Goal: Task Accomplishment & Management: Manage account settings

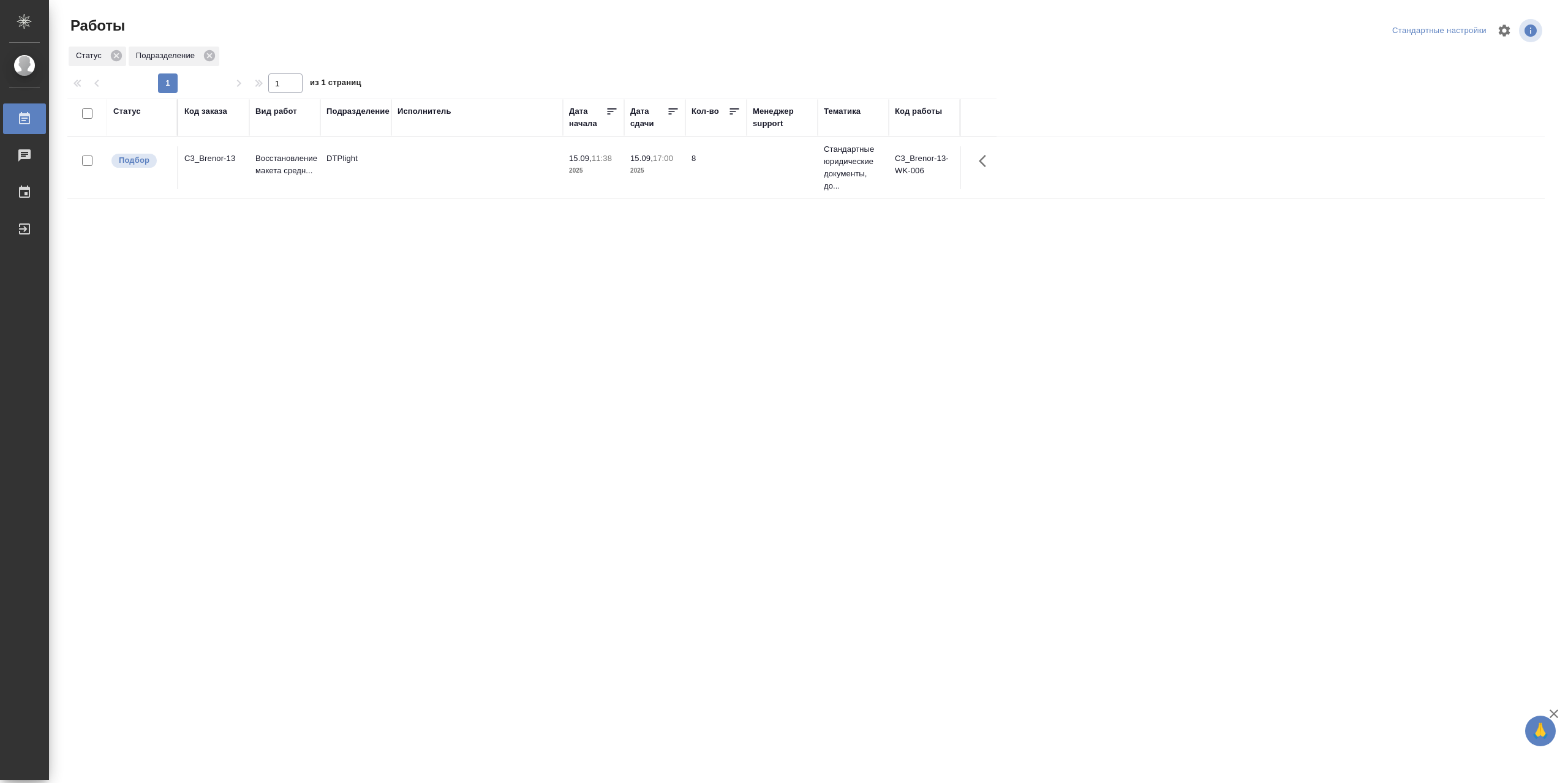
click at [487, 173] on td at bounding box center [477, 168] width 171 height 43
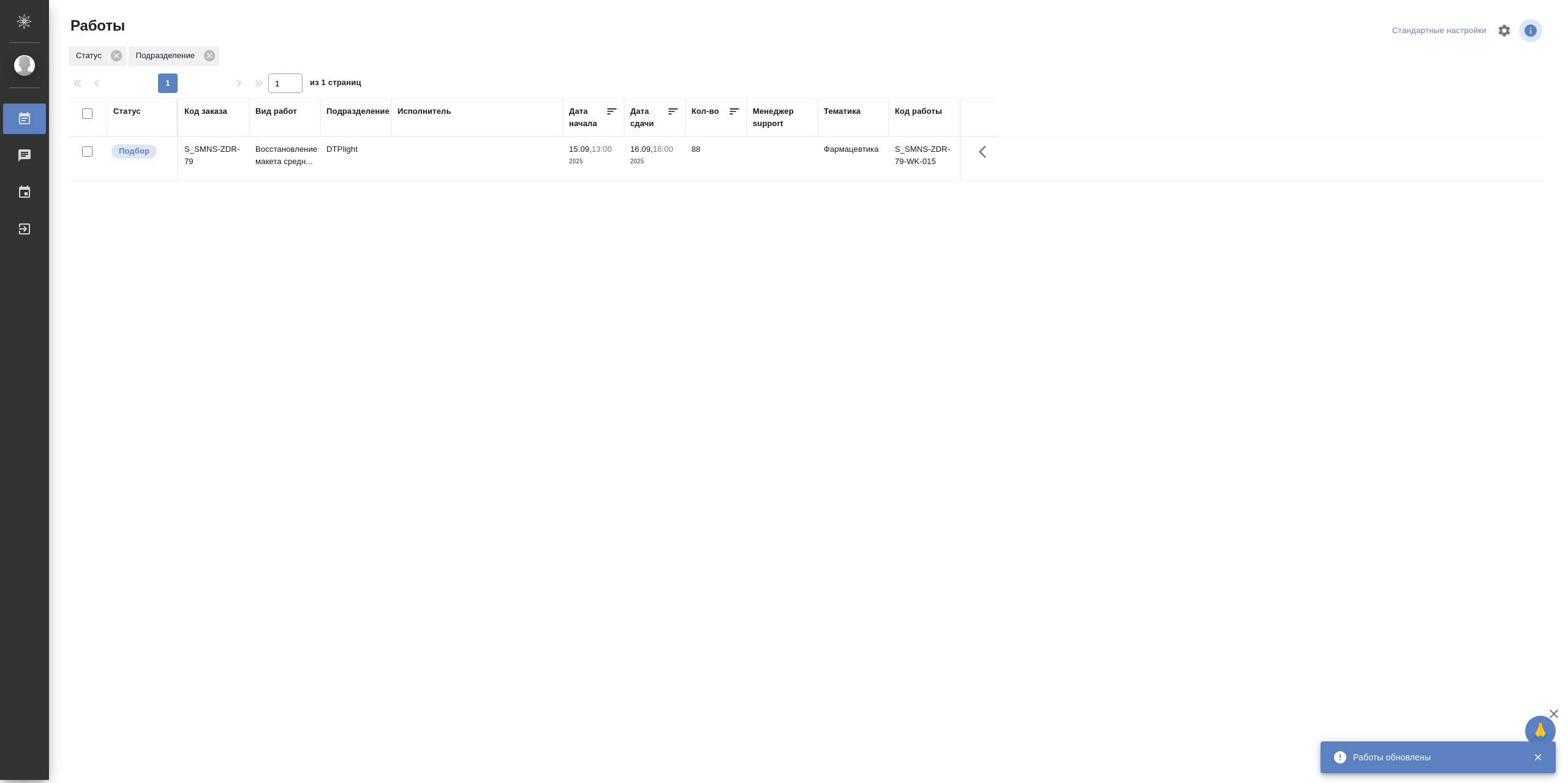
click at [461, 156] on td at bounding box center [477, 159] width 171 height 43
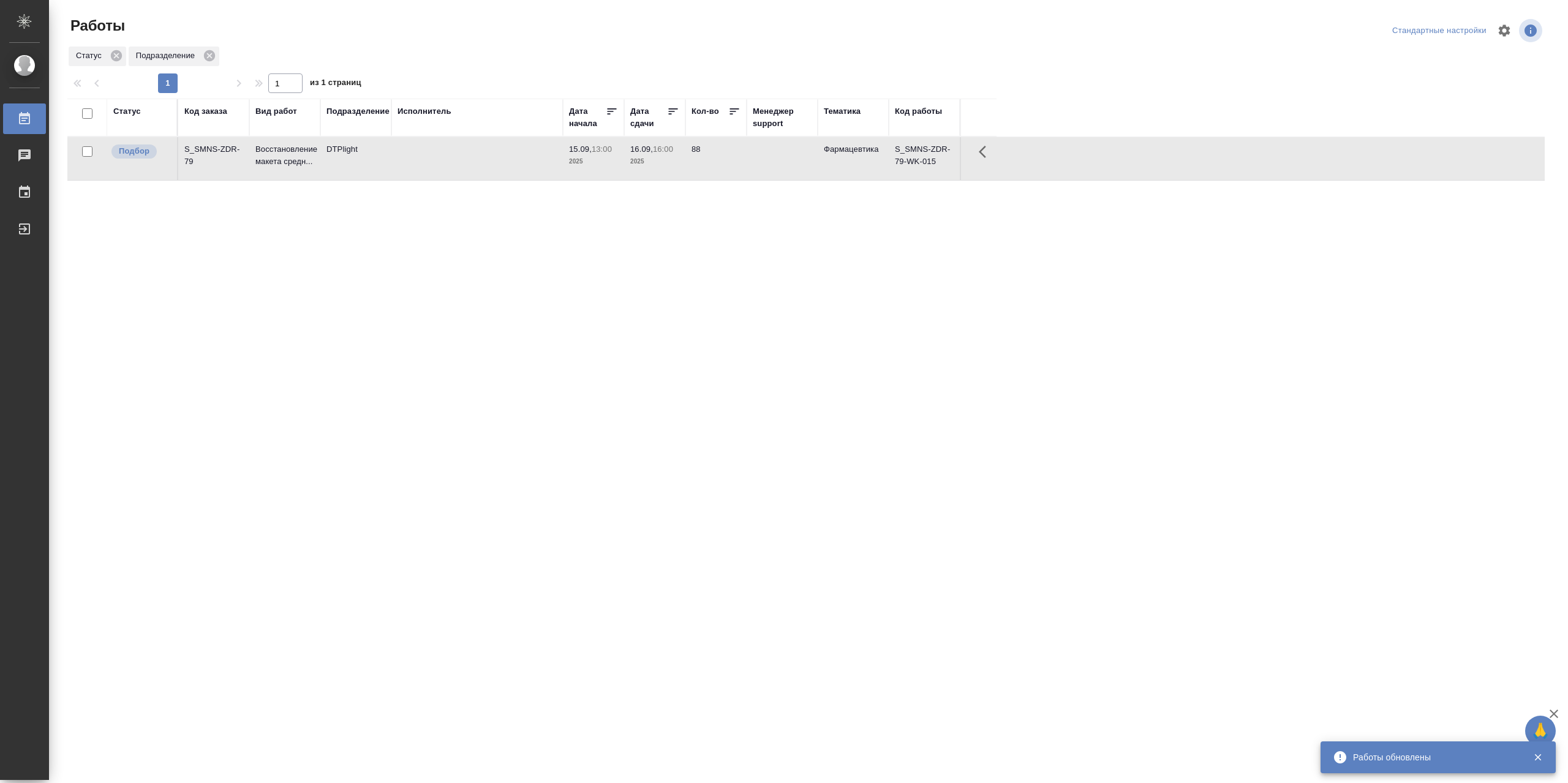
click at [461, 156] on td at bounding box center [477, 159] width 171 height 43
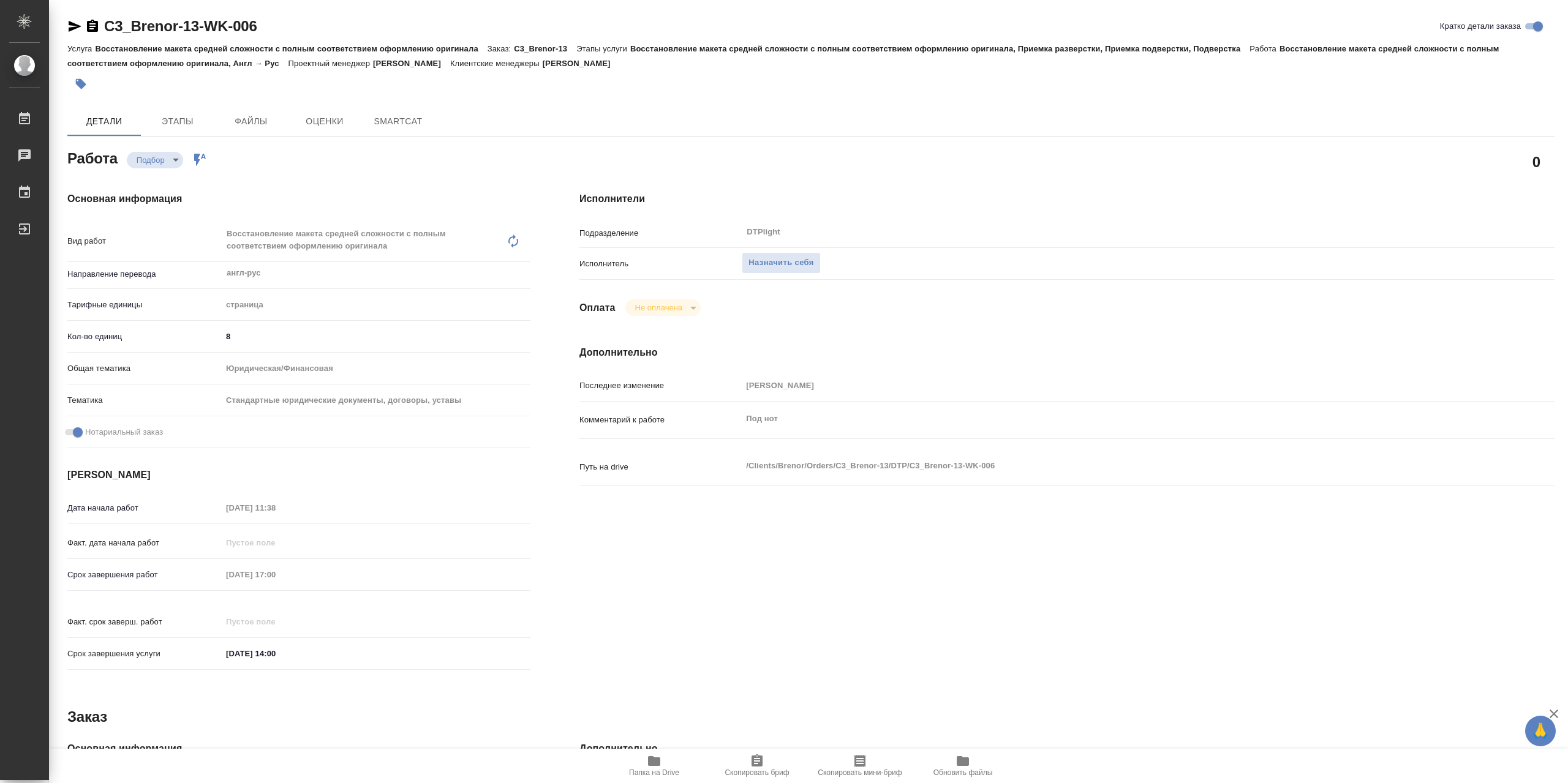
type textarea "x"
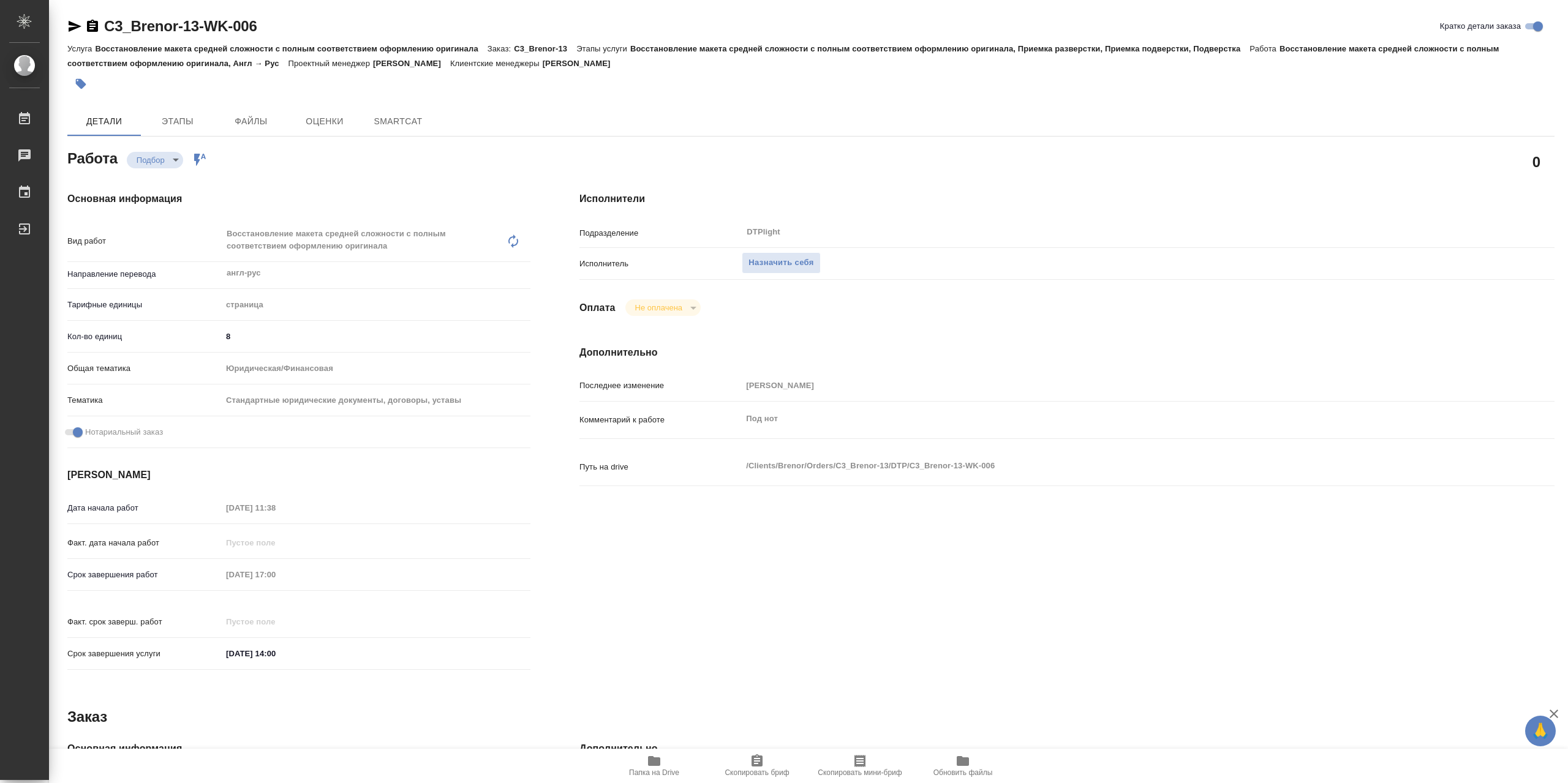
type textarea "x"
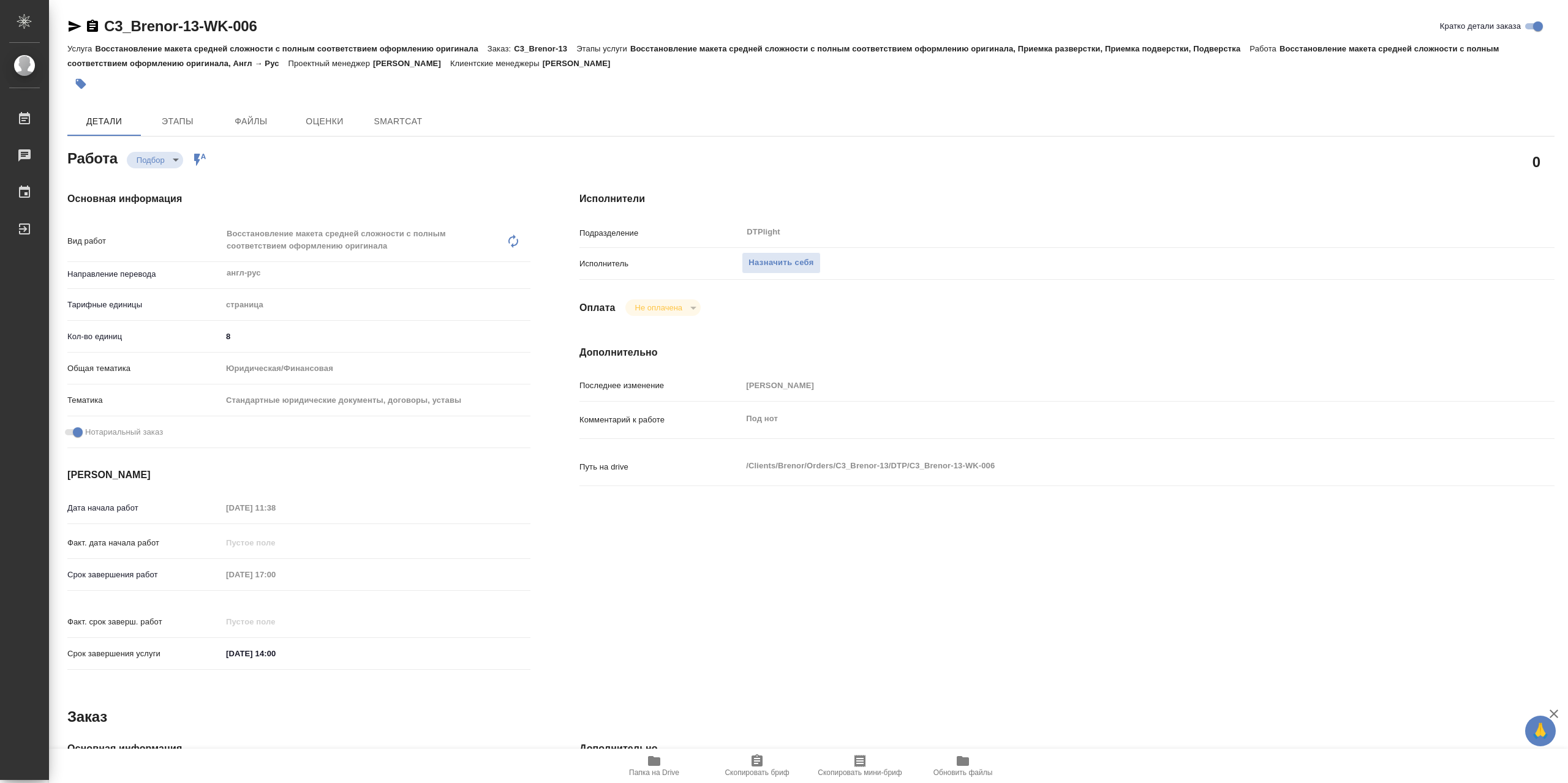
type textarea "x"
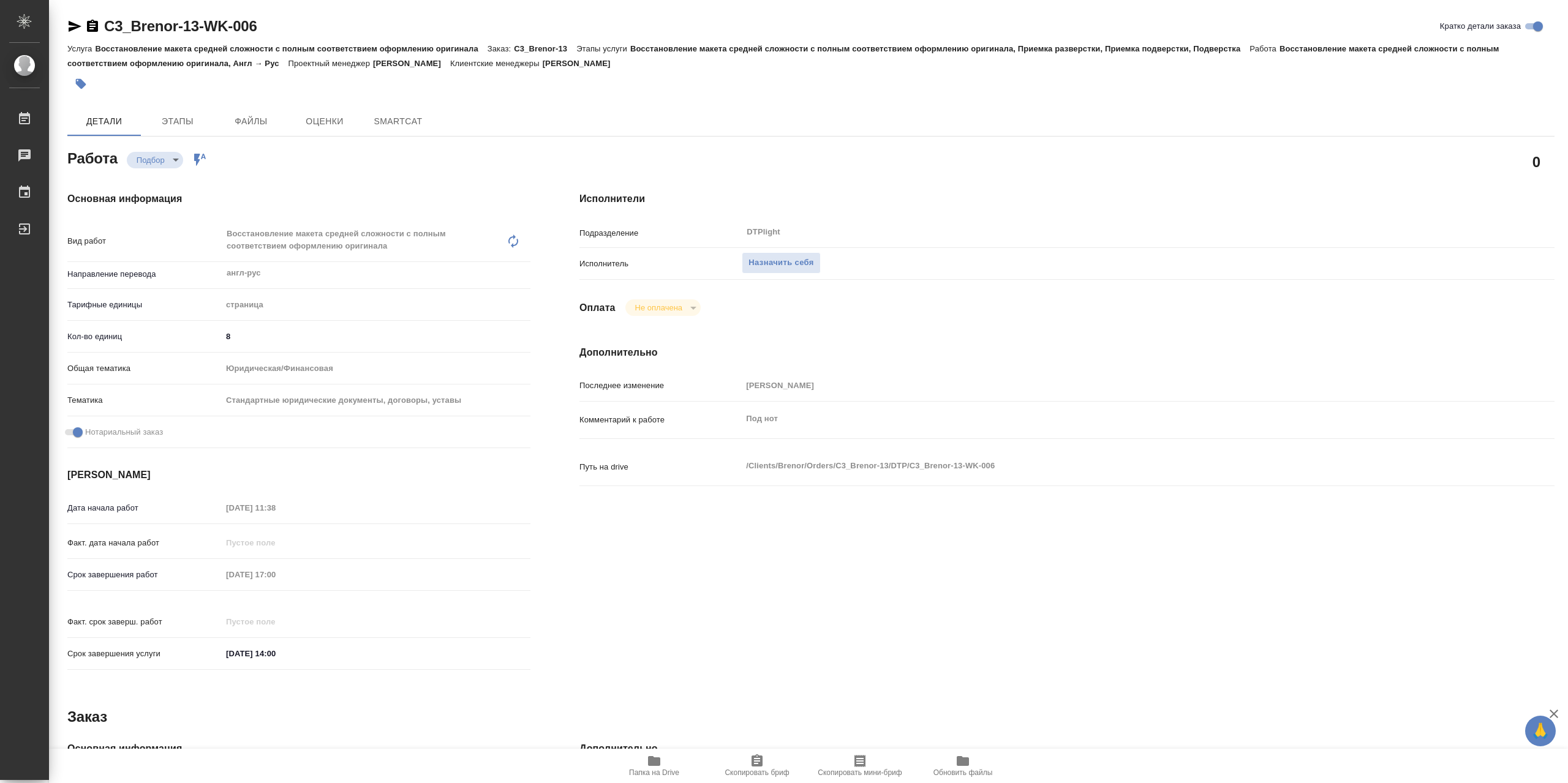
type textarea "x"
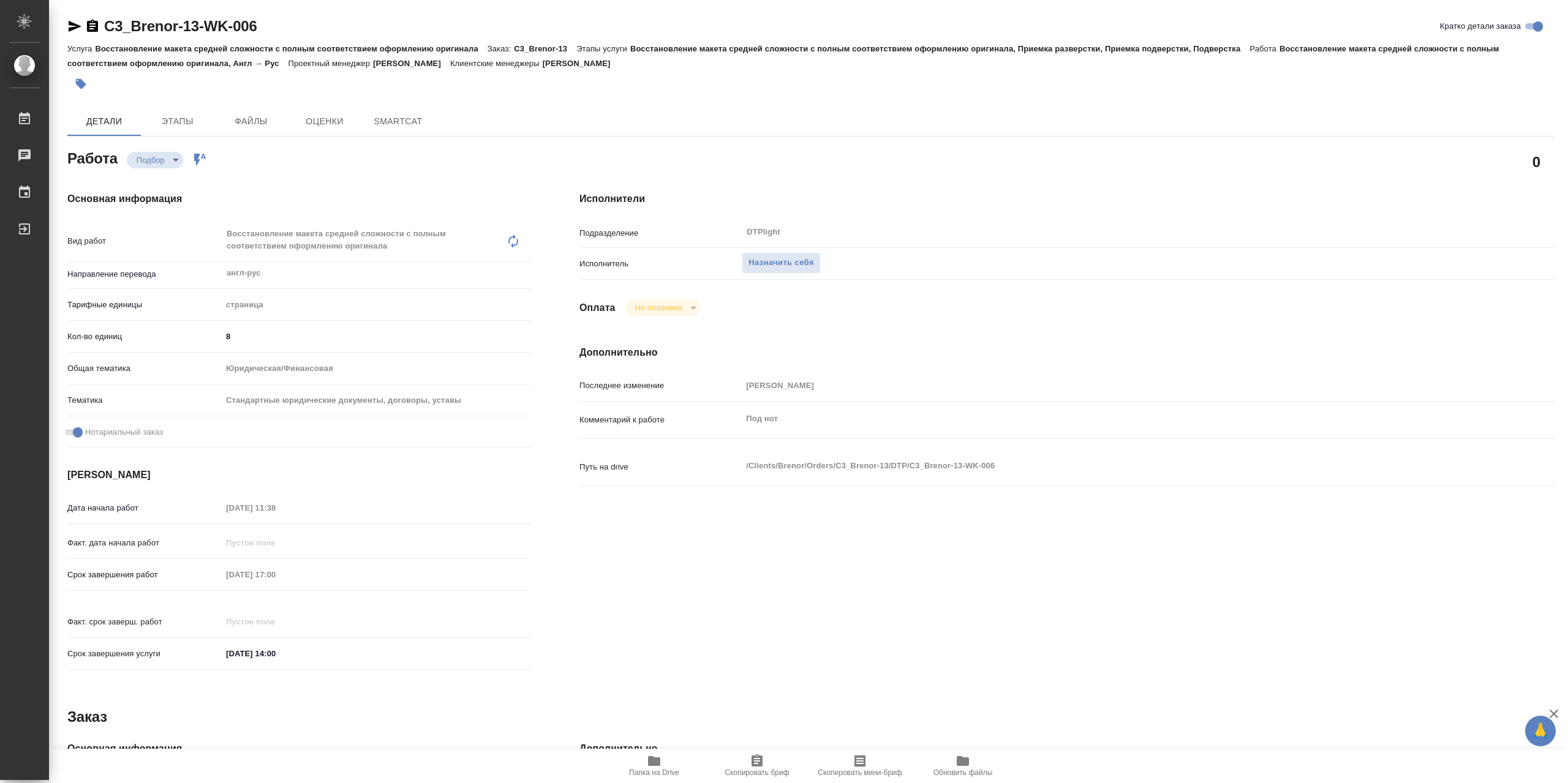
type textarea "x"
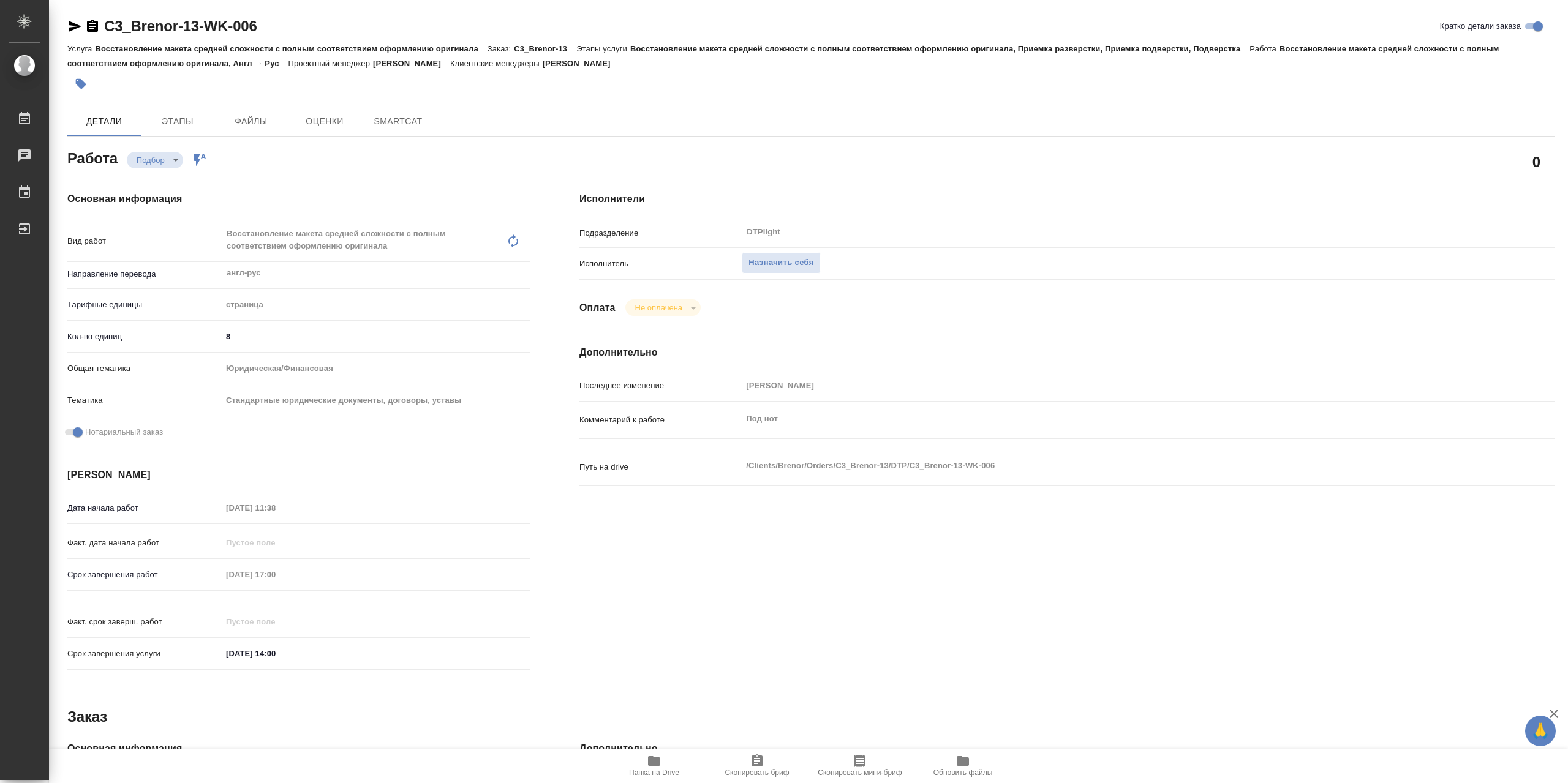
type textarea "x"
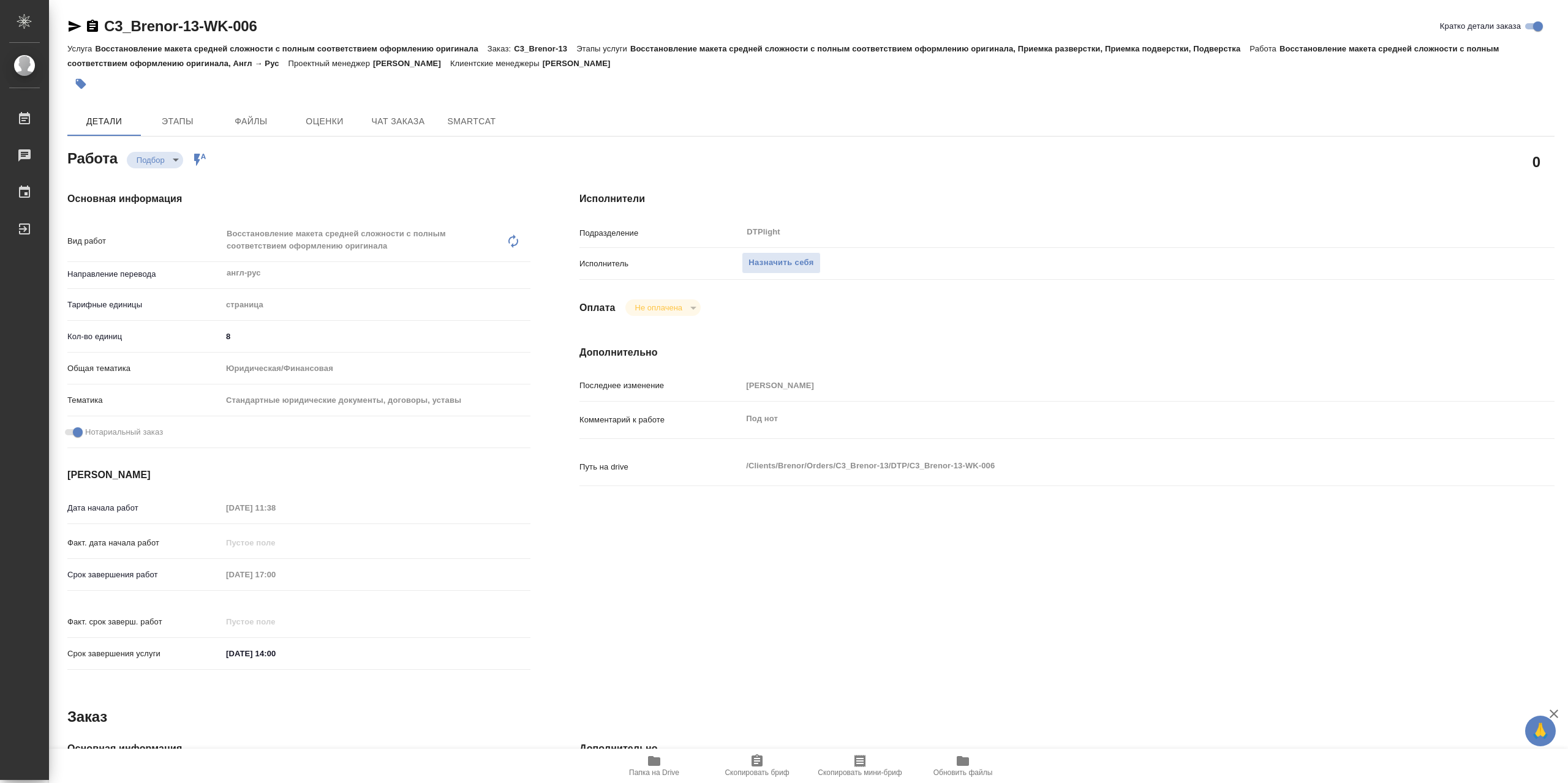
type textarea "x"
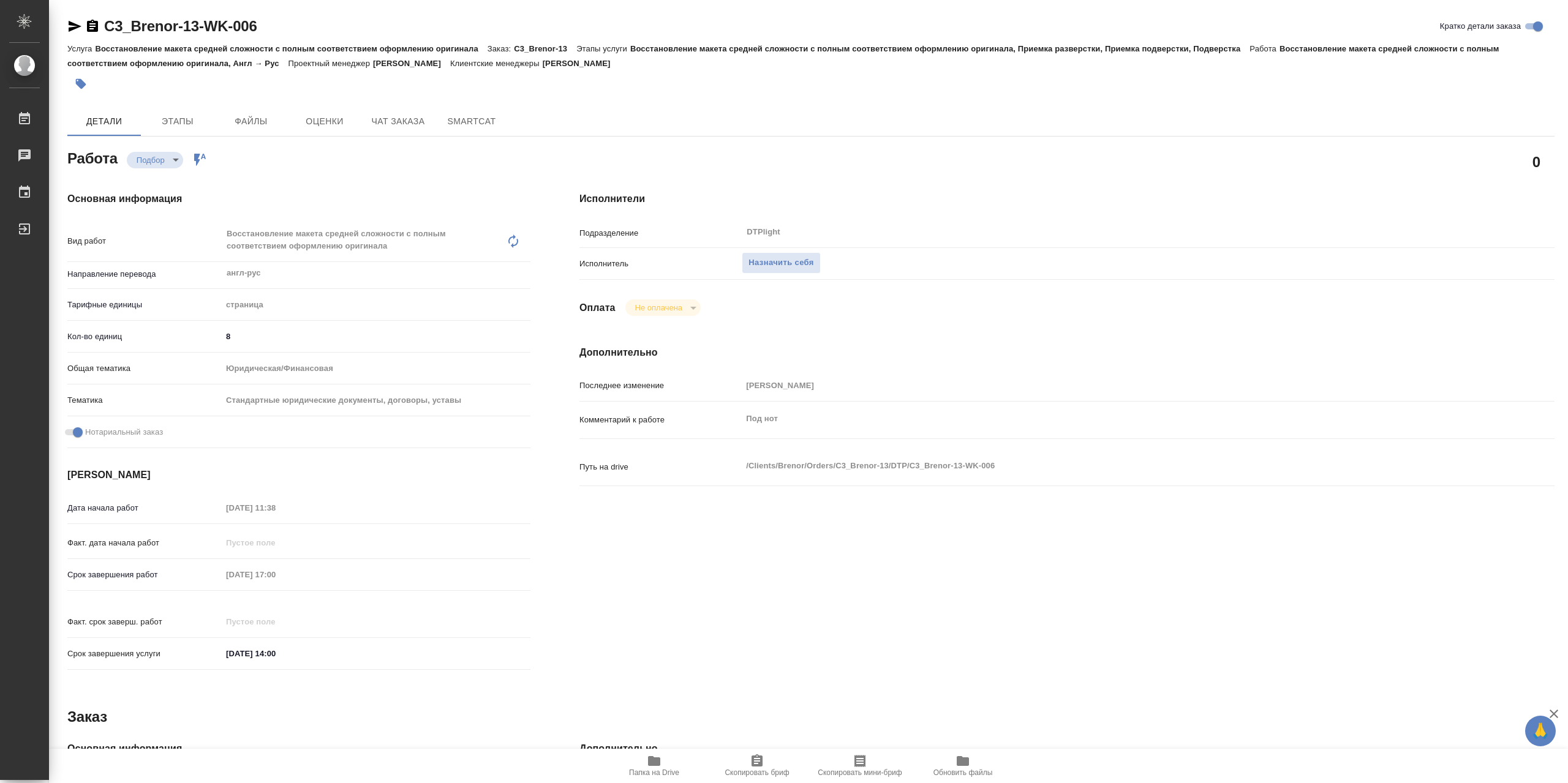
click at [668, 763] on span "Папка на Drive" at bounding box center [654, 765] width 88 height 23
type textarea "x"
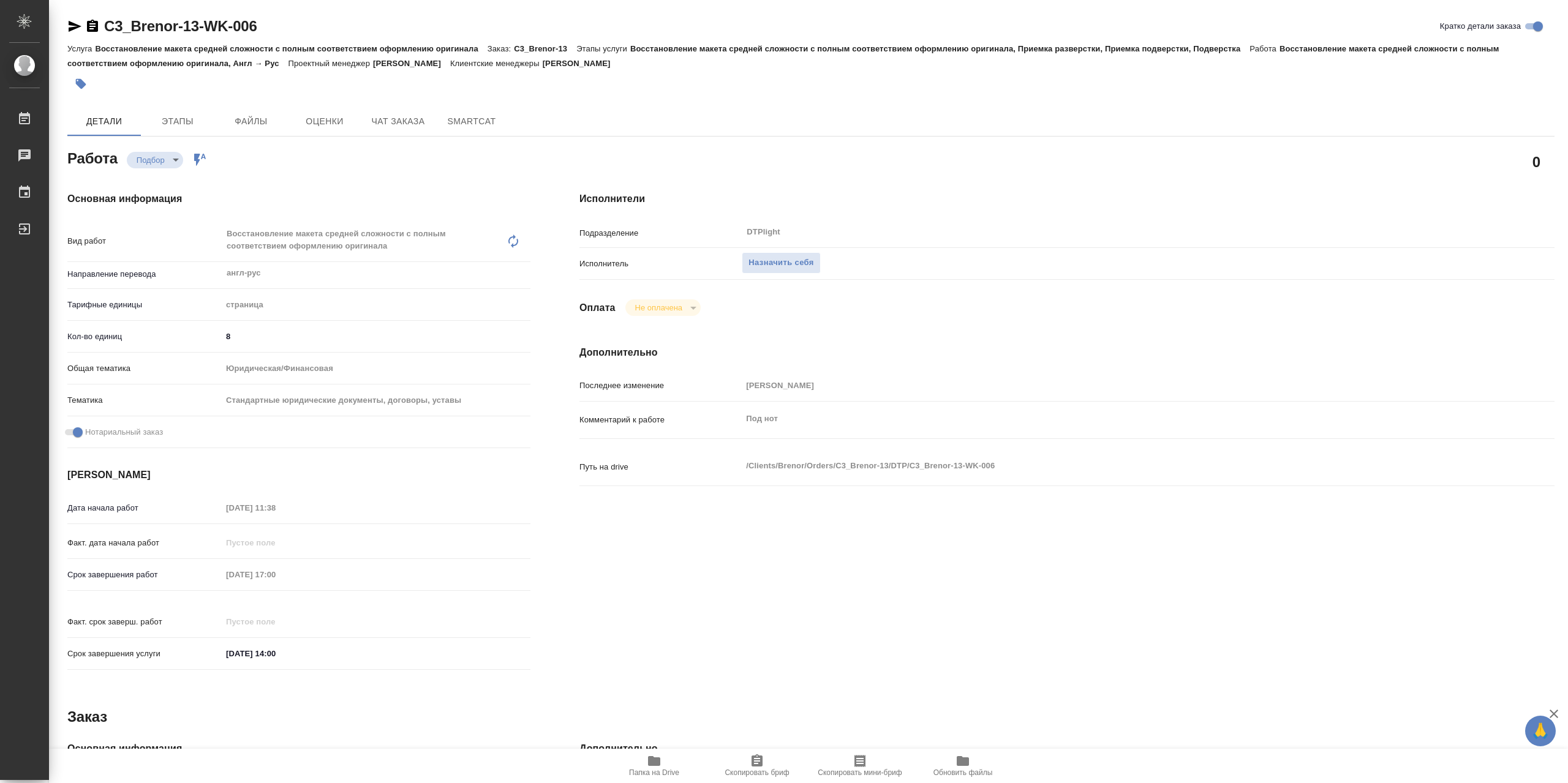
type textarea "x"
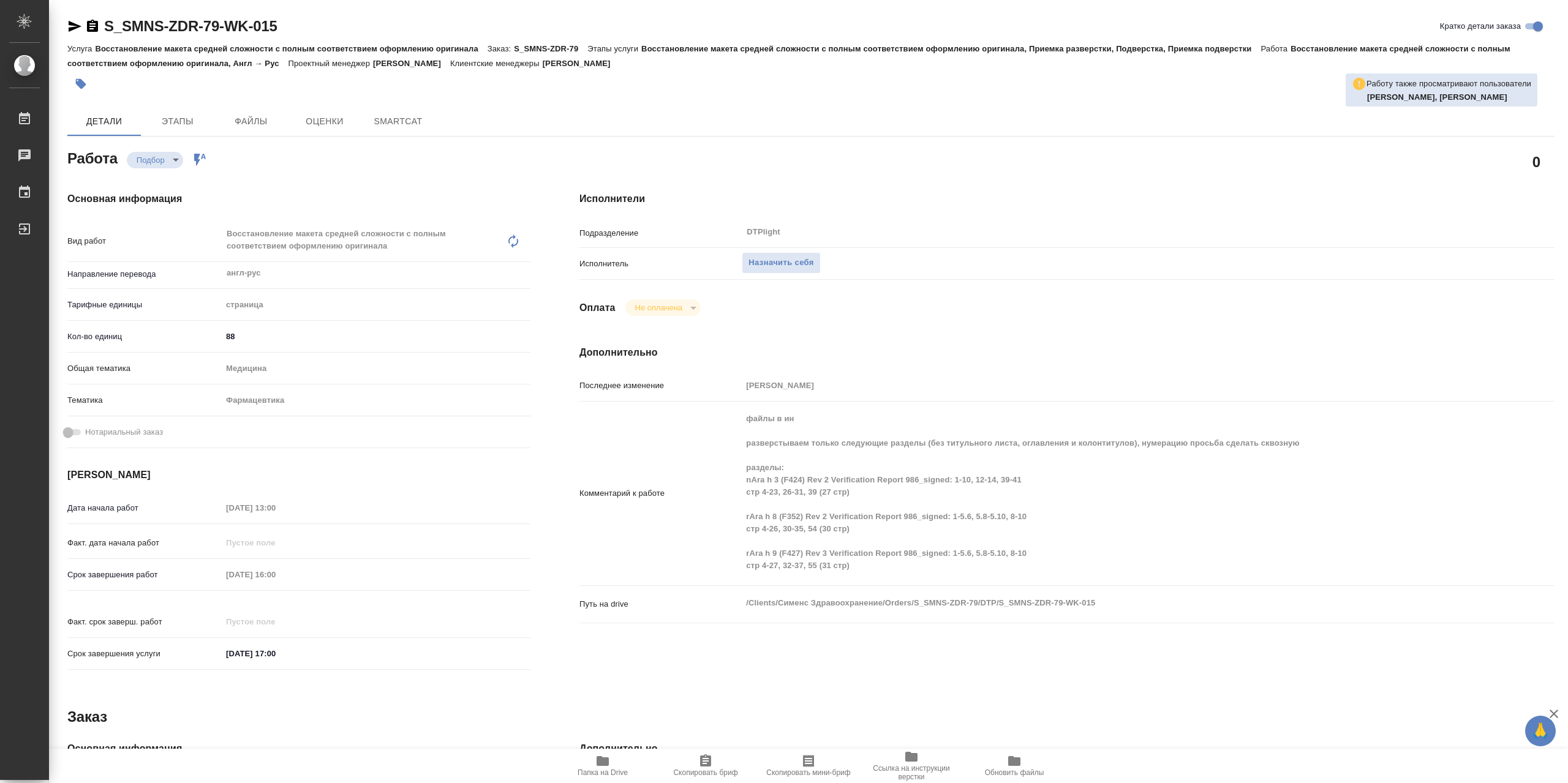
type textarea "x"
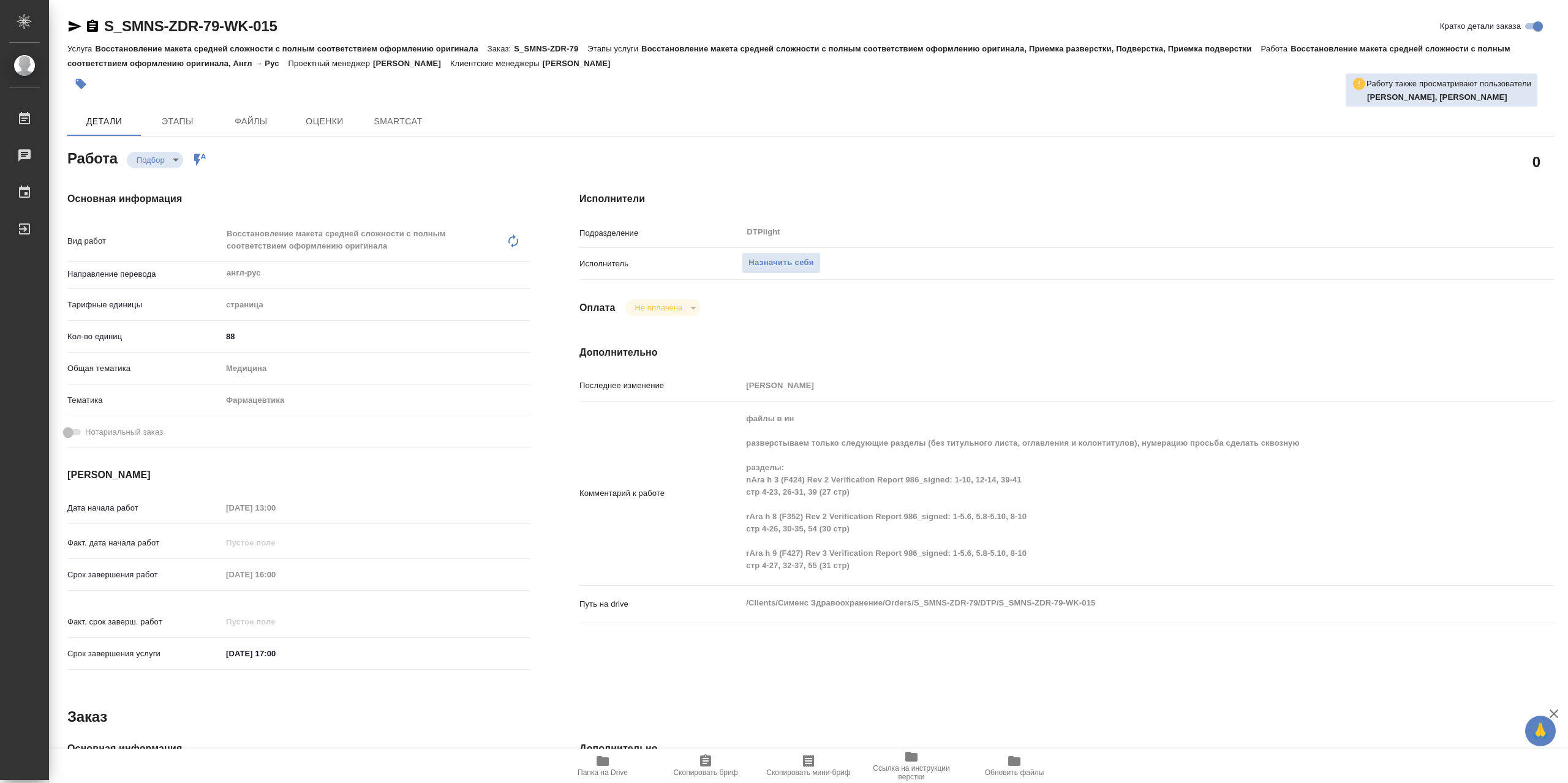
type textarea "x"
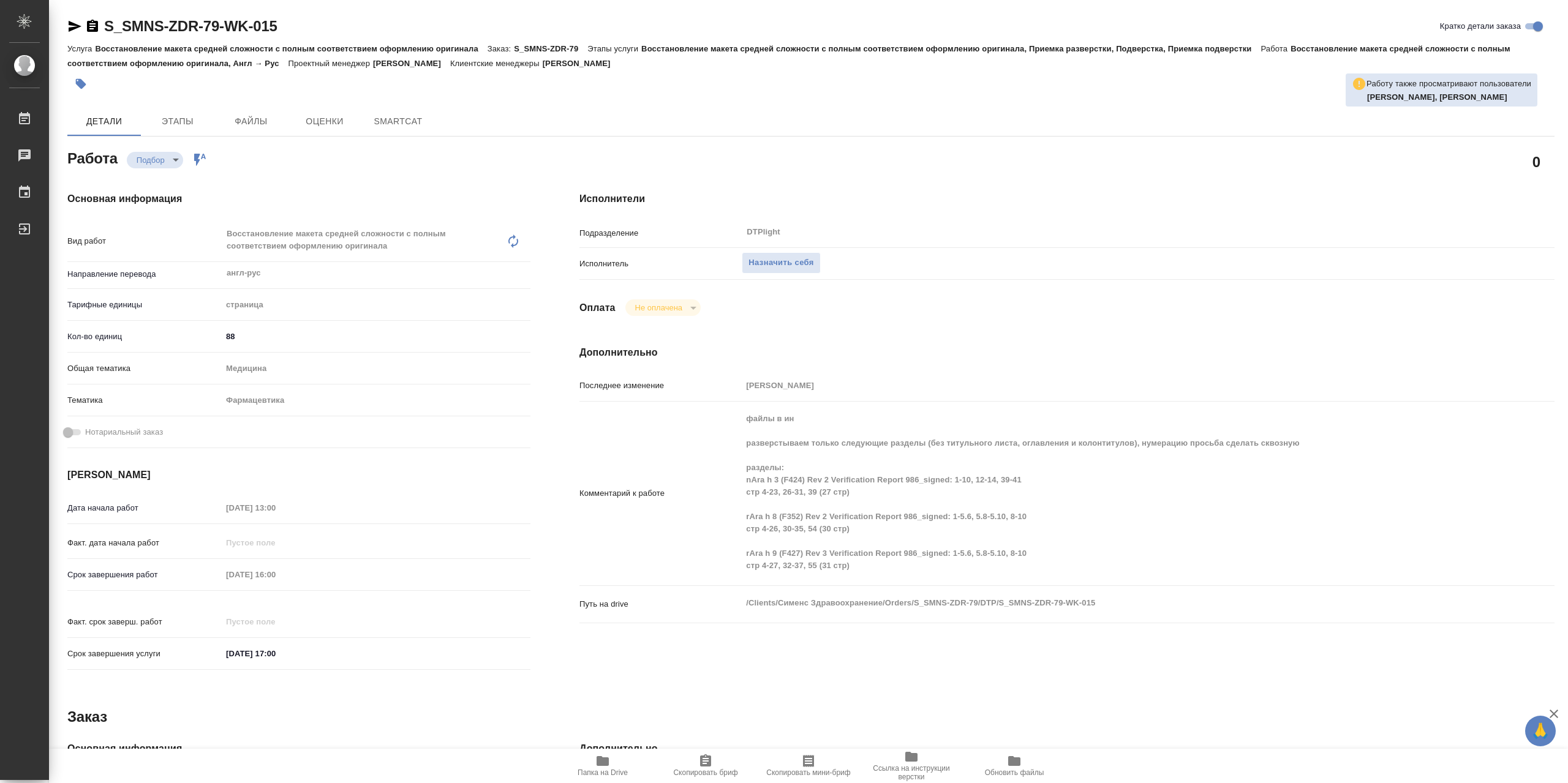
type textarea "x"
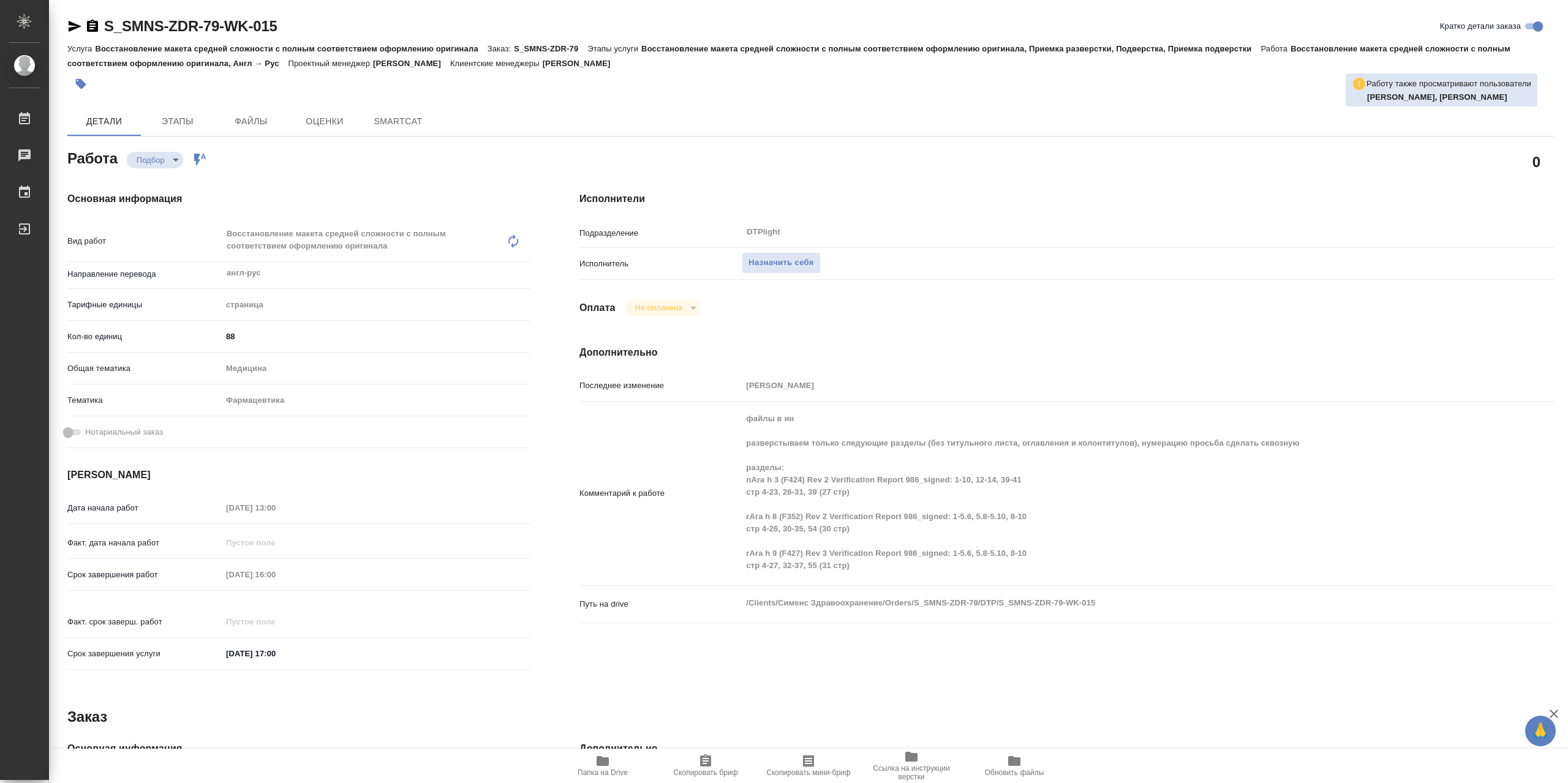
type textarea "x"
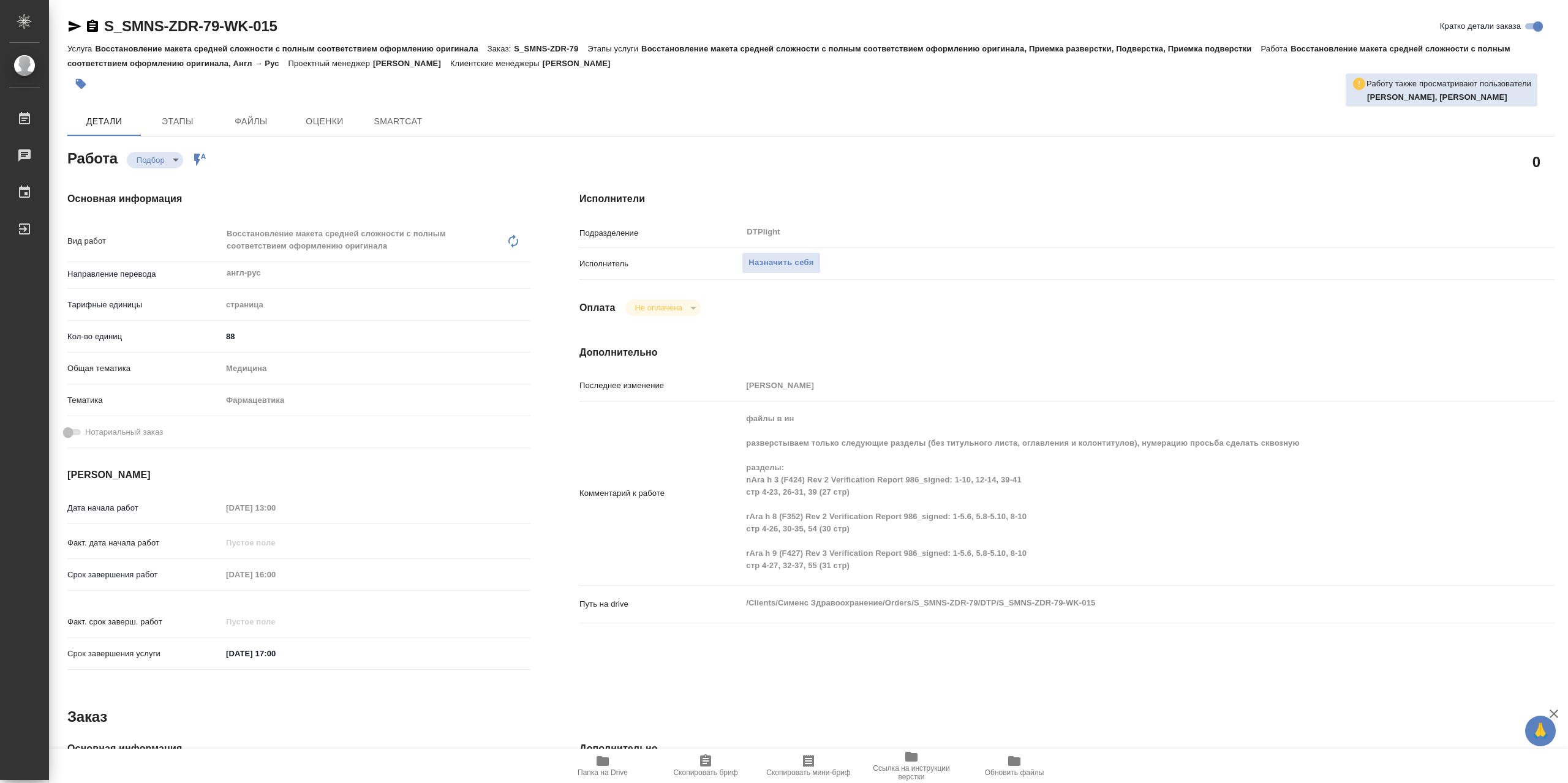
type textarea "x"
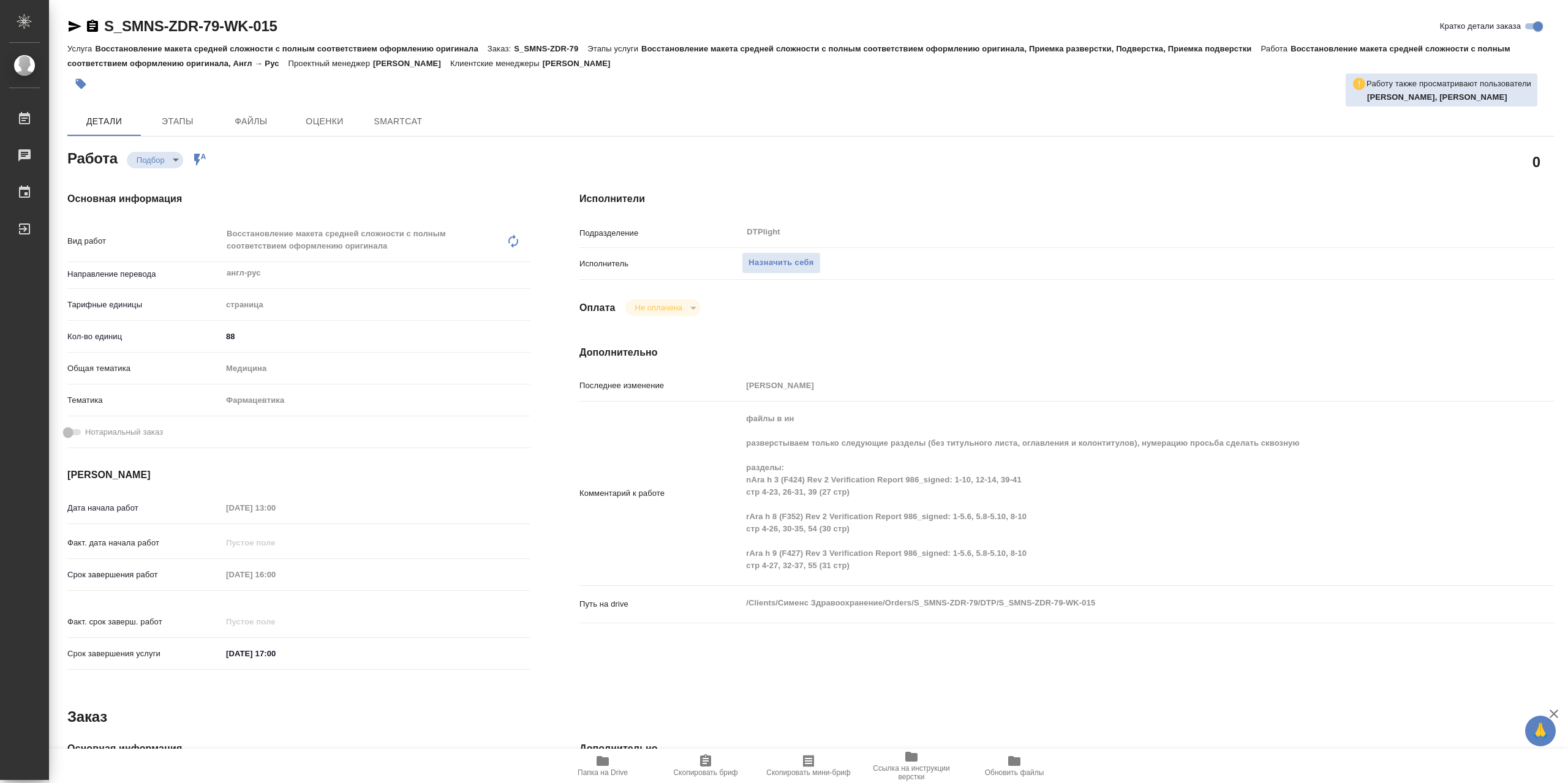
type textarea "x"
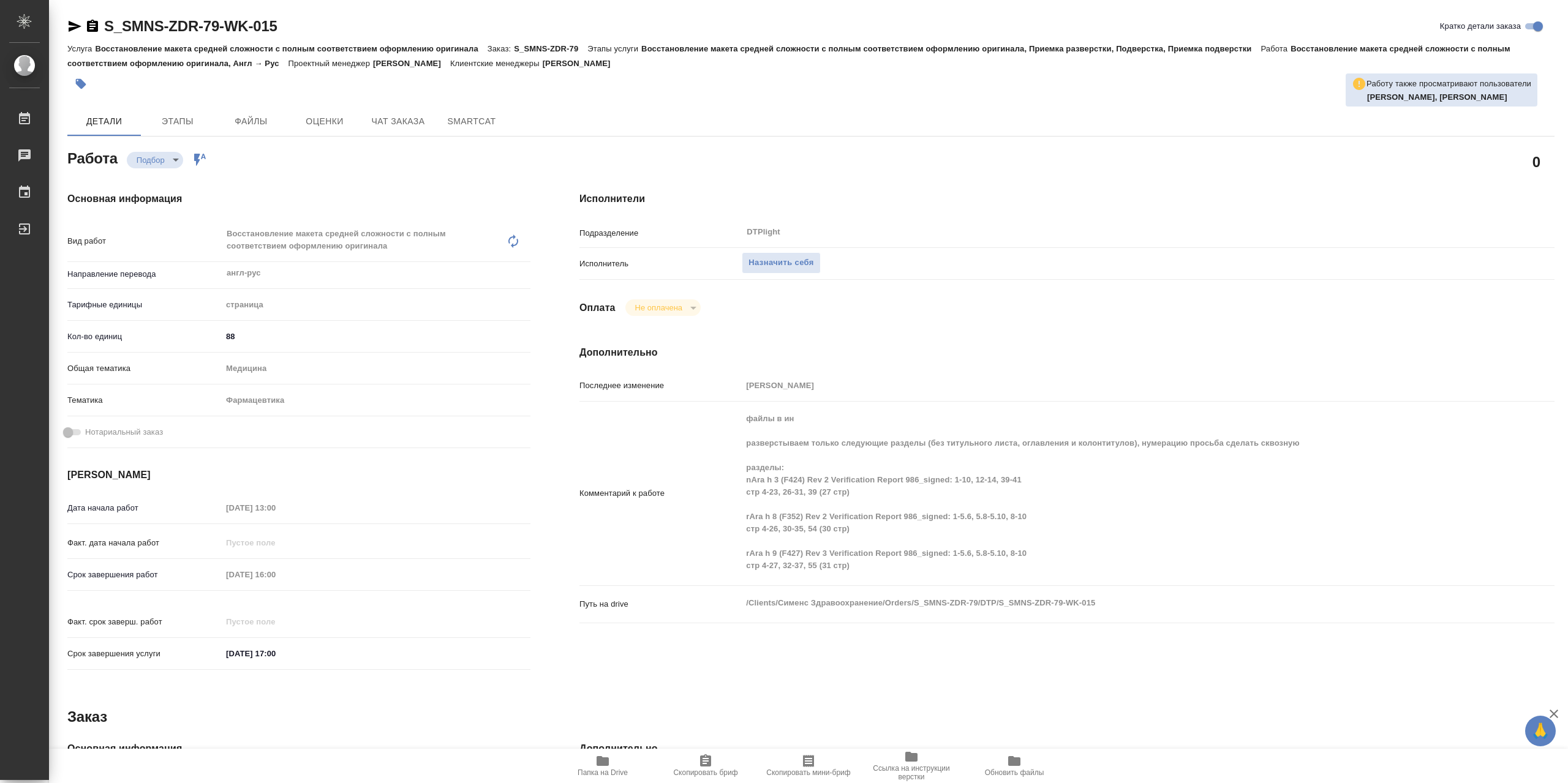
type textarea "x"
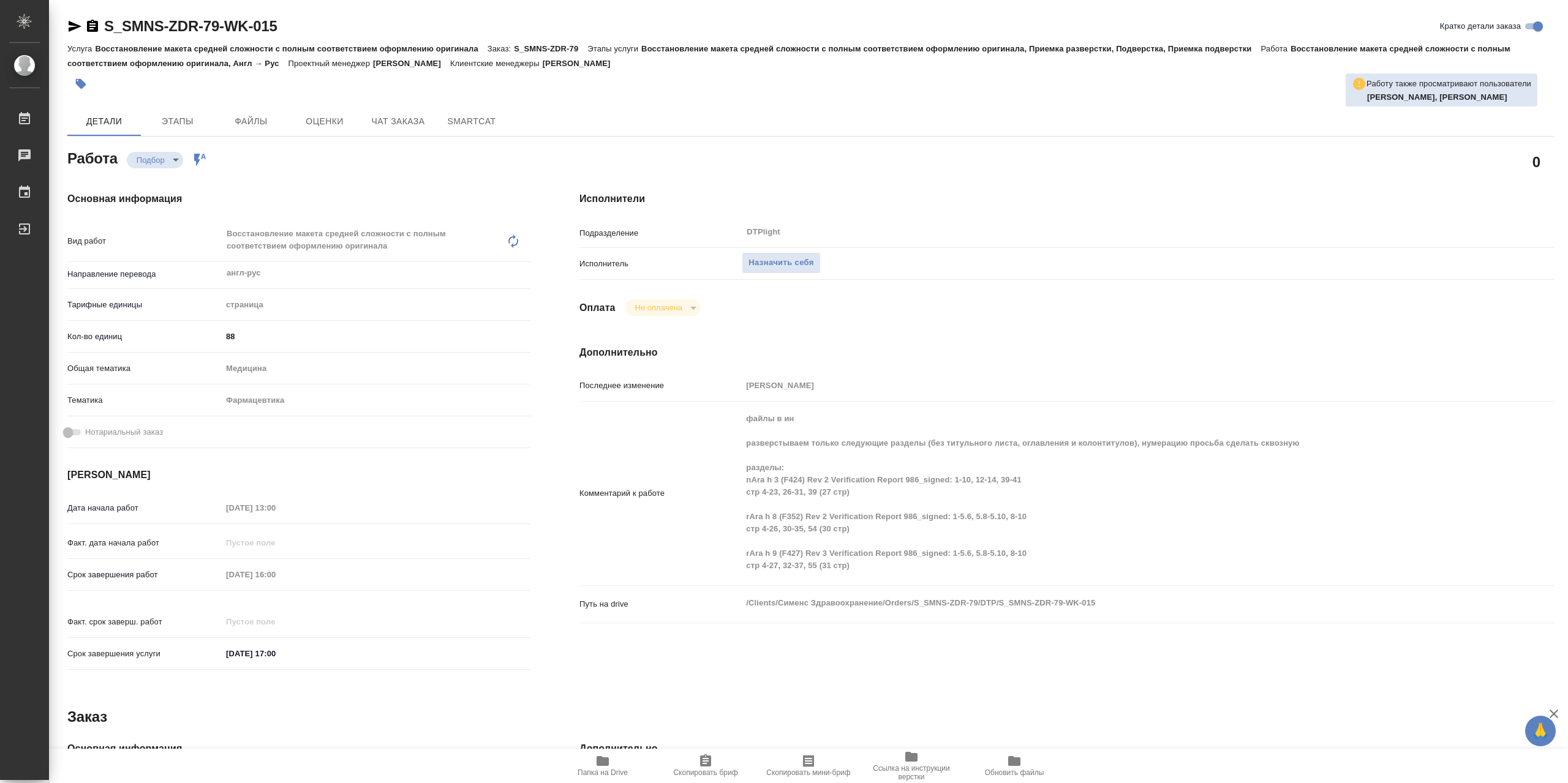
type textarea "x"
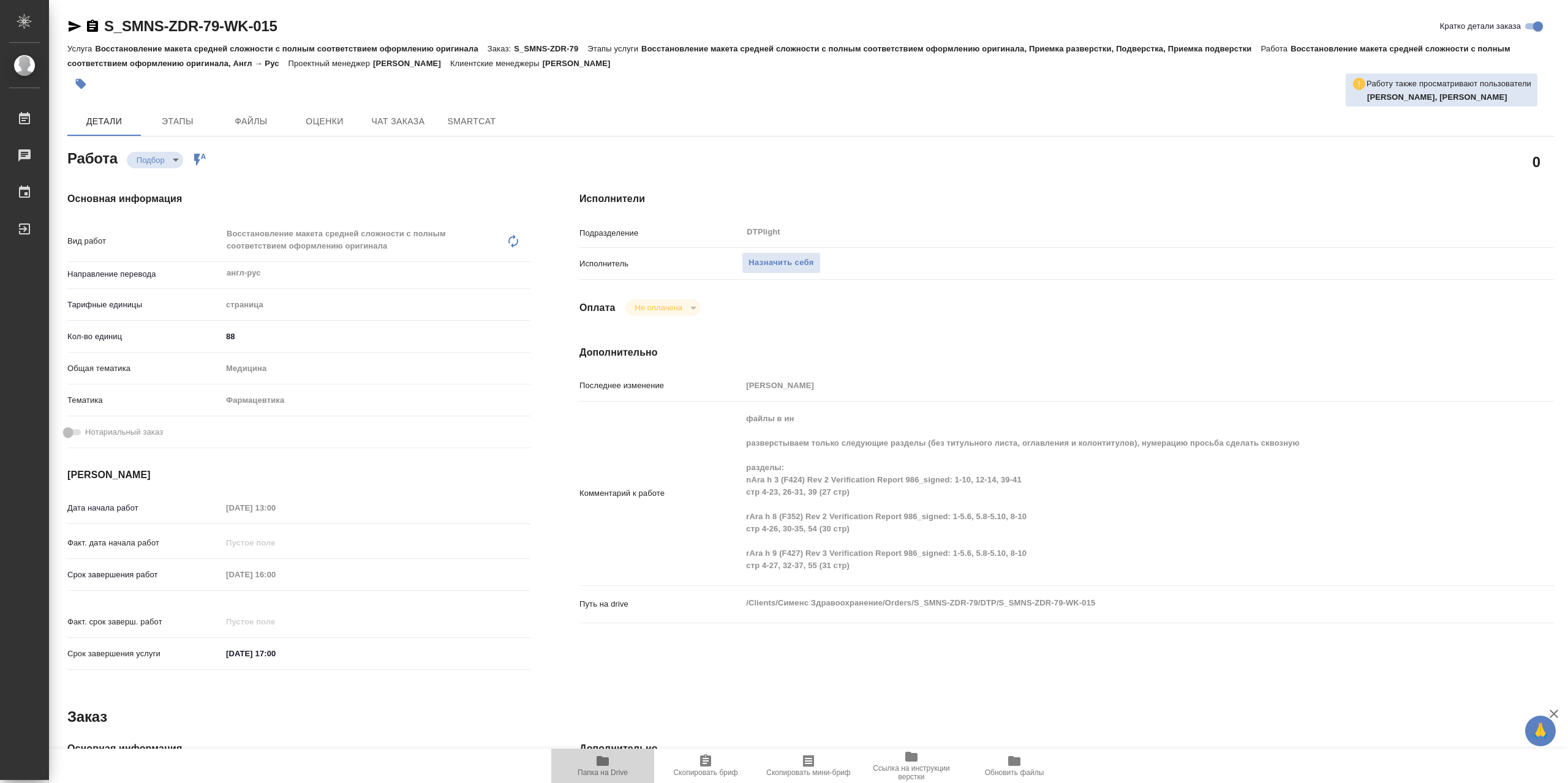
click at [598, 764] on icon "button" at bounding box center [603, 760] width 12 height 10
drag, startPoint x: 808, startPoint y: 263, endPoint x: 815, endPoint y: 273, distance: 12.2
click at [808, 263] on span "Назначить себя" at bounding box center [781, 263] width 65 height 14
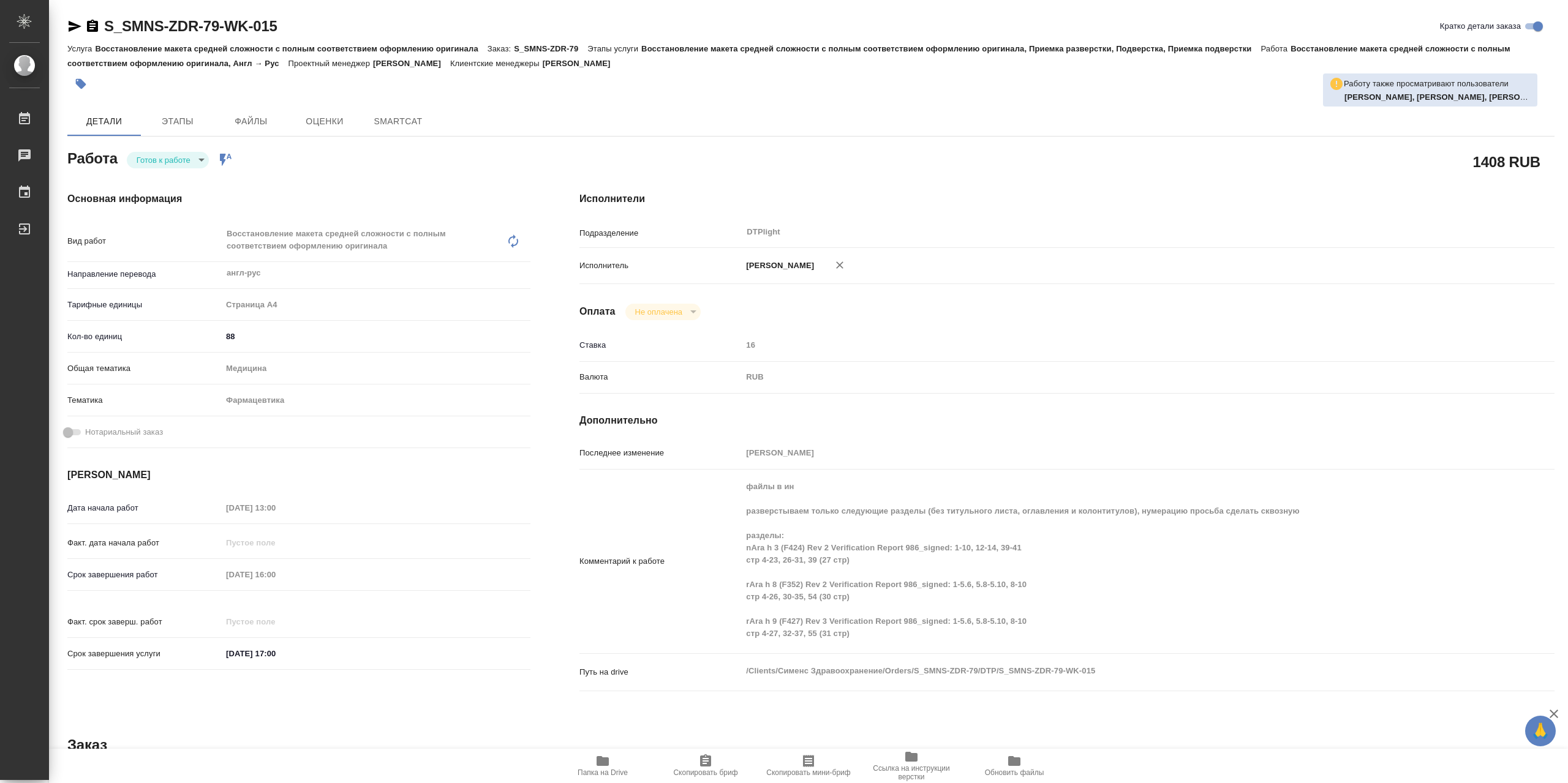
type textarea "x"
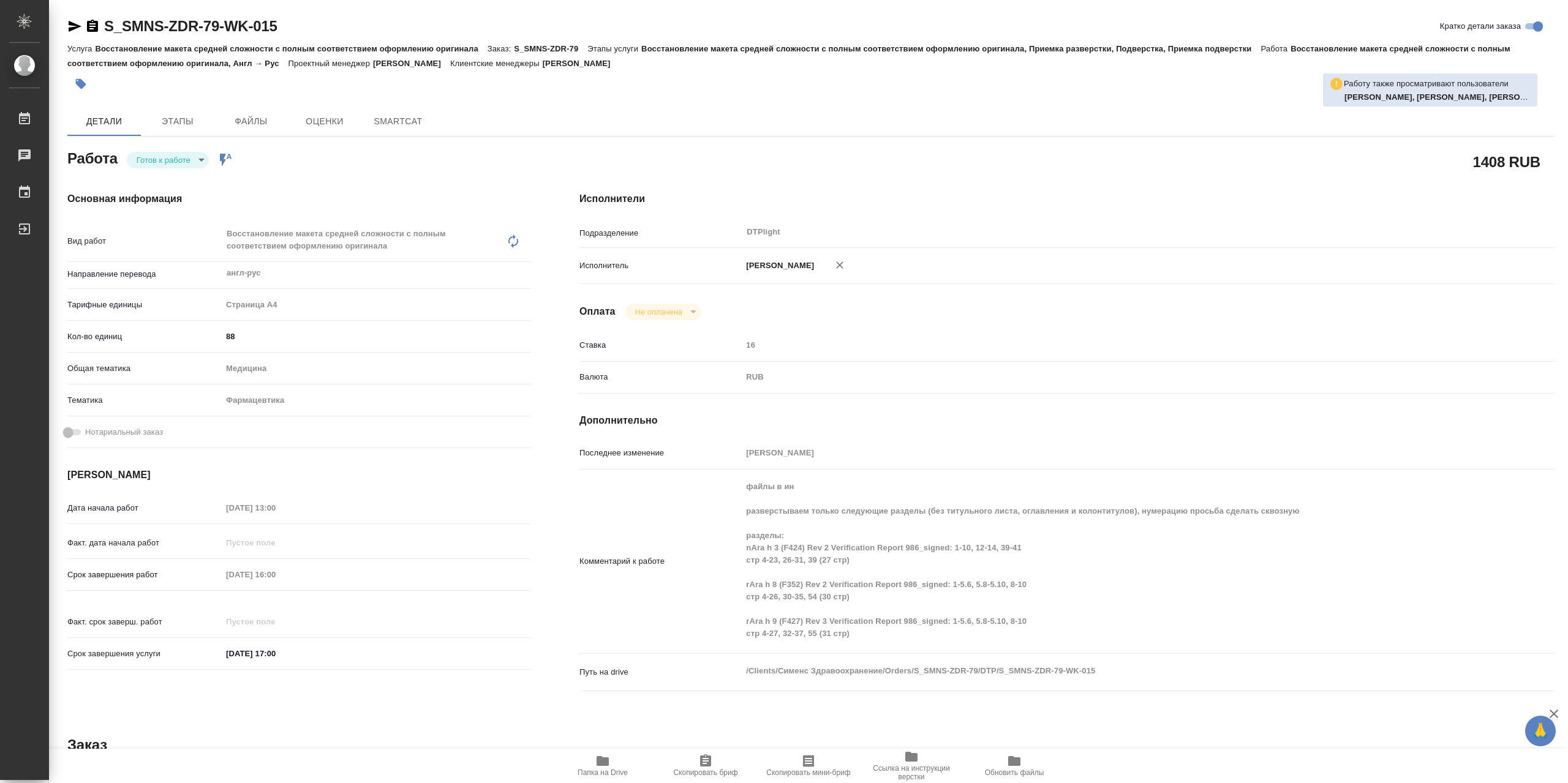
type textarea "x"
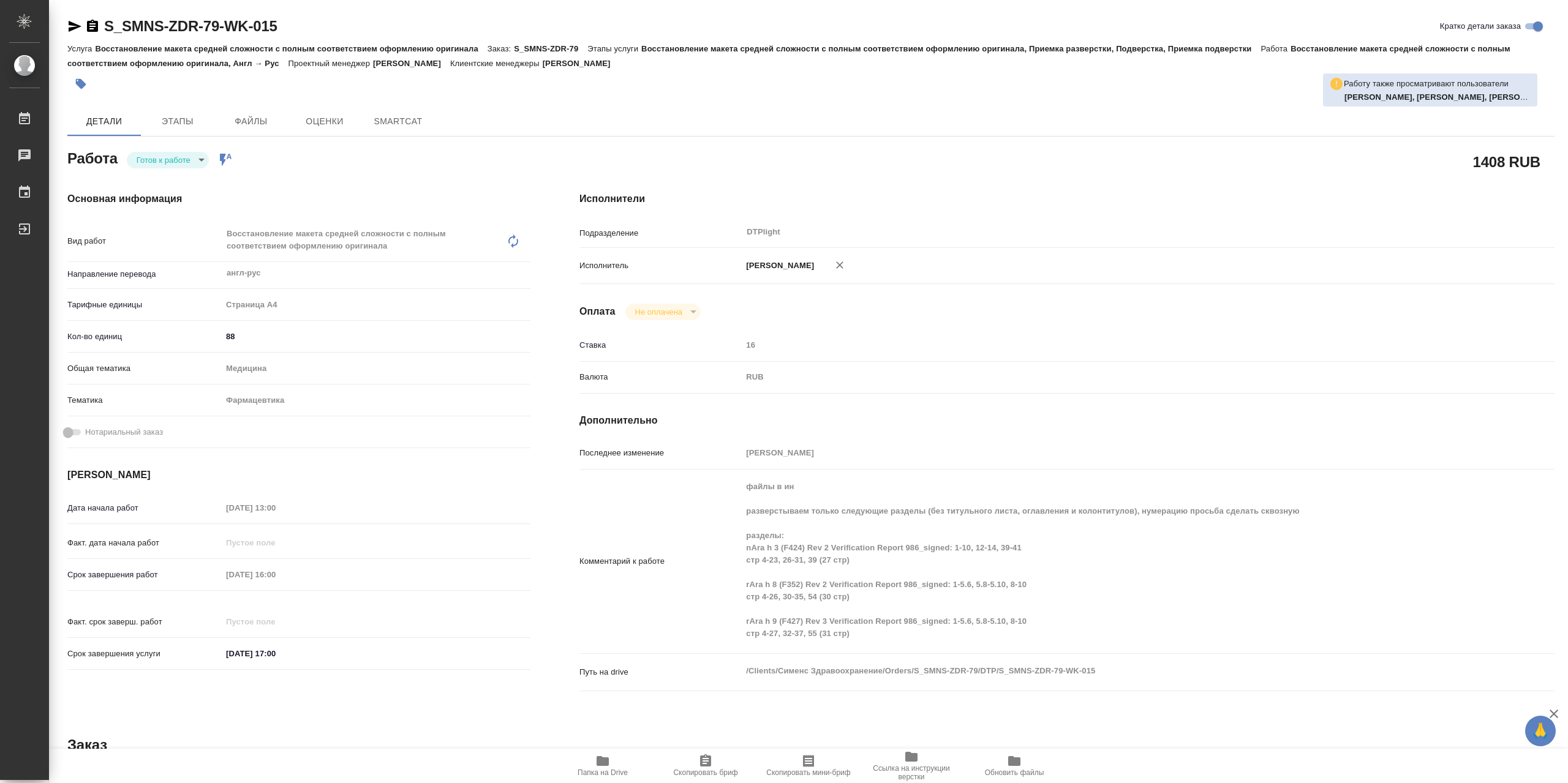
type textarea "x"
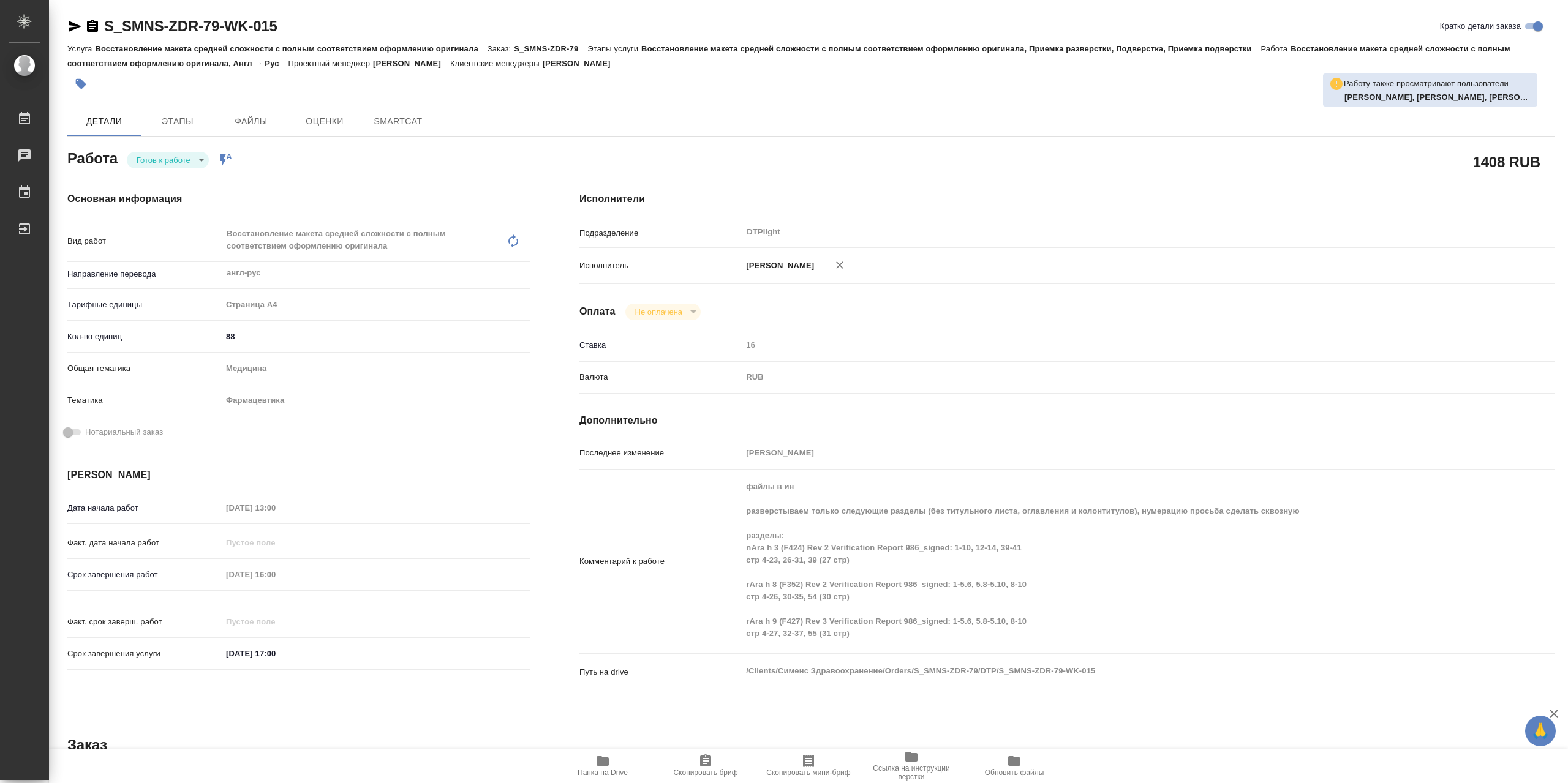
type textarea "x"
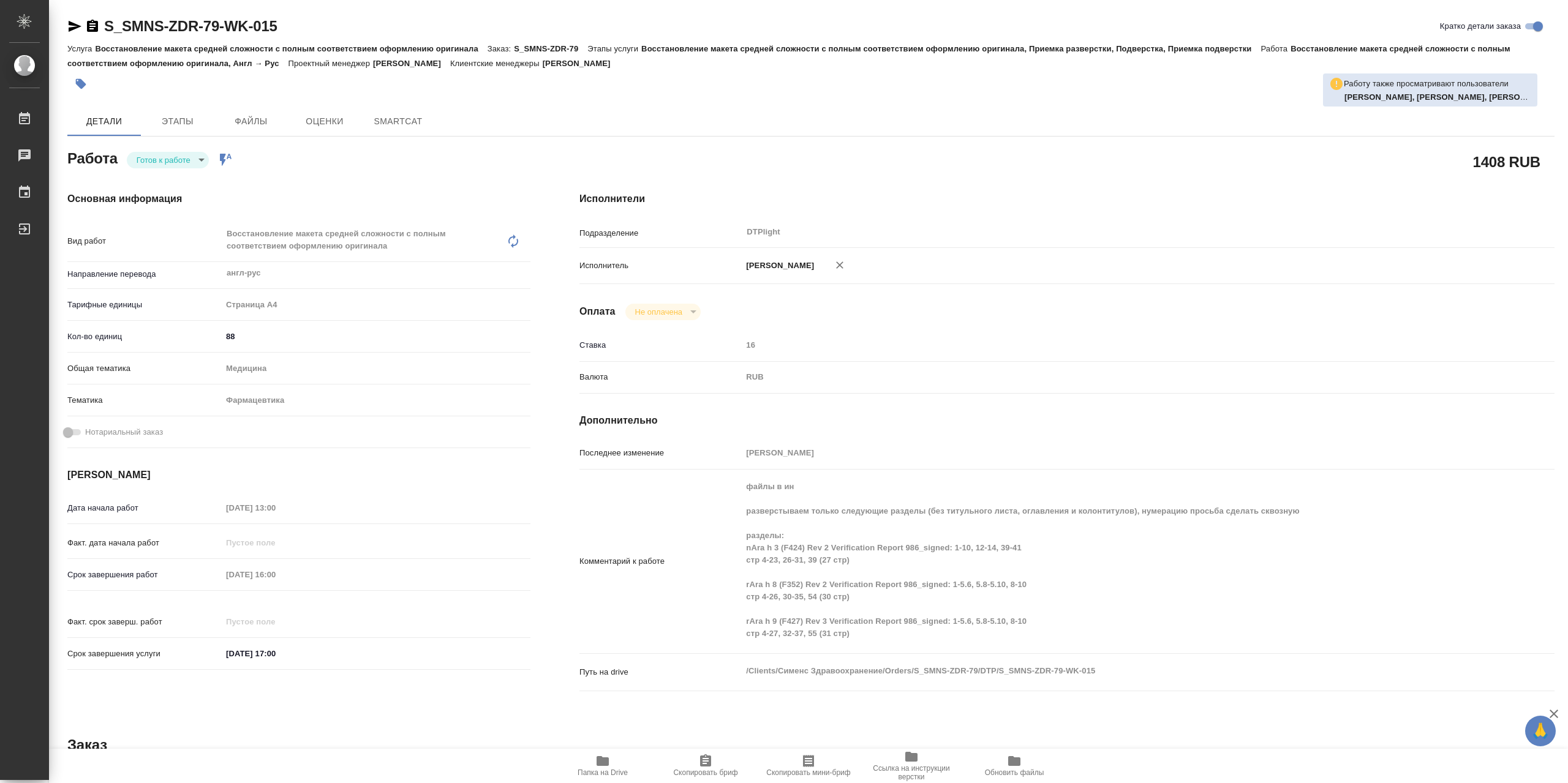
type textarea "x"
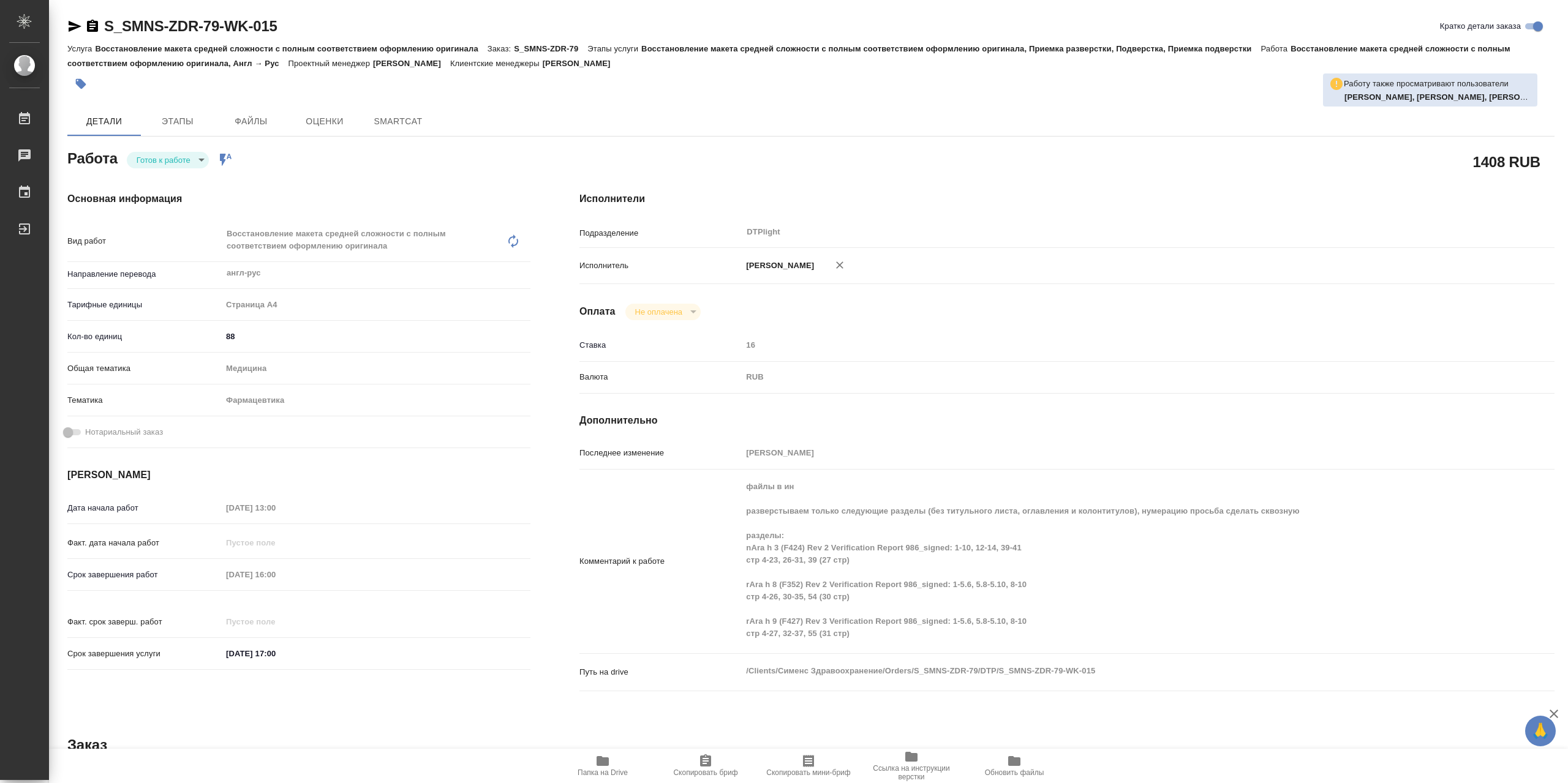
type textarea "x"
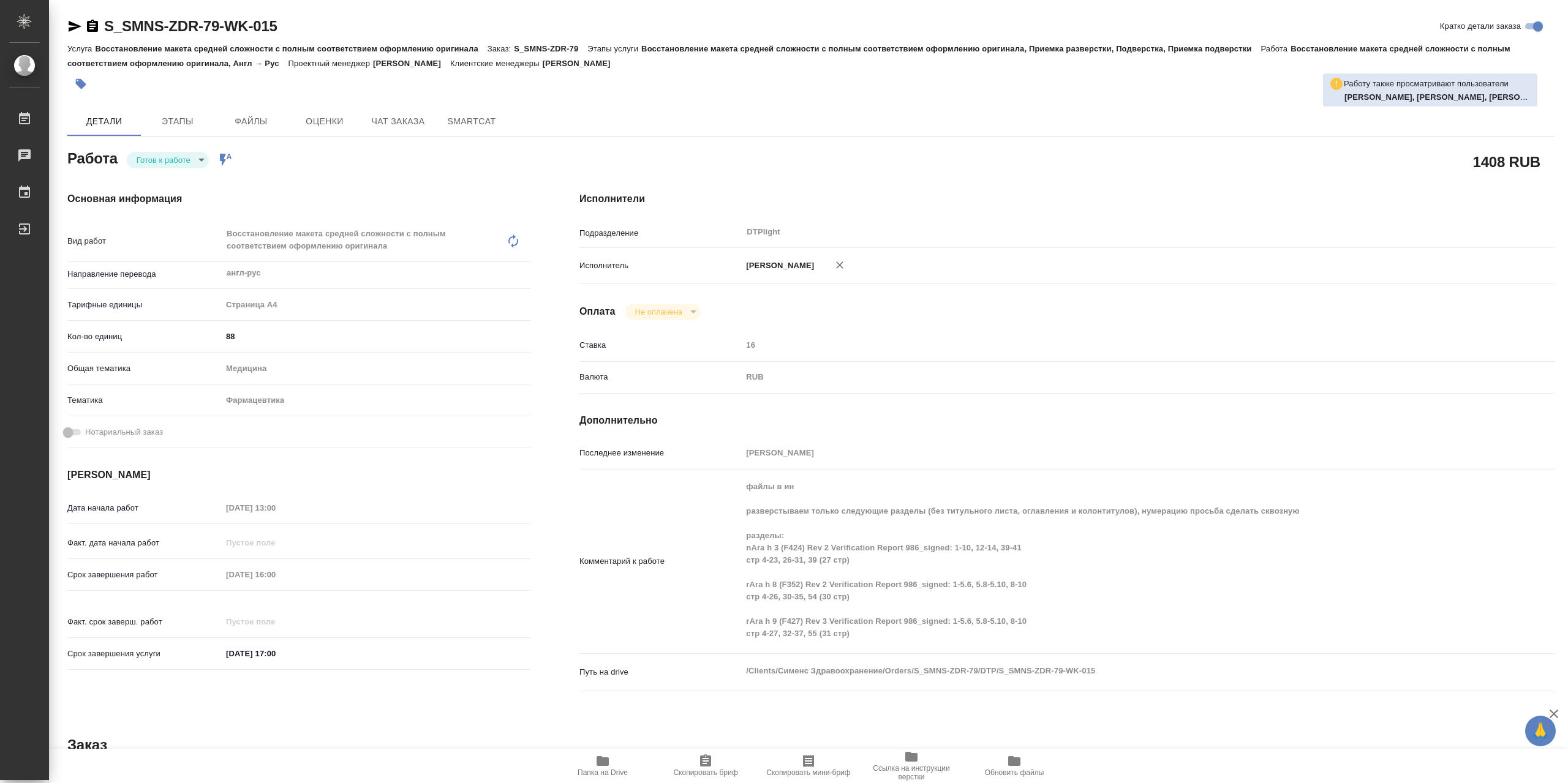
click at [169, 170] on body "🙏 .cls-1 fill:#fff; AWATERA Сархатов Руслан Работы Чаты График Выйти S_SMNS-ZDR…" at bounding box center [784, 392] width 1568 height 783
type textarea "x"
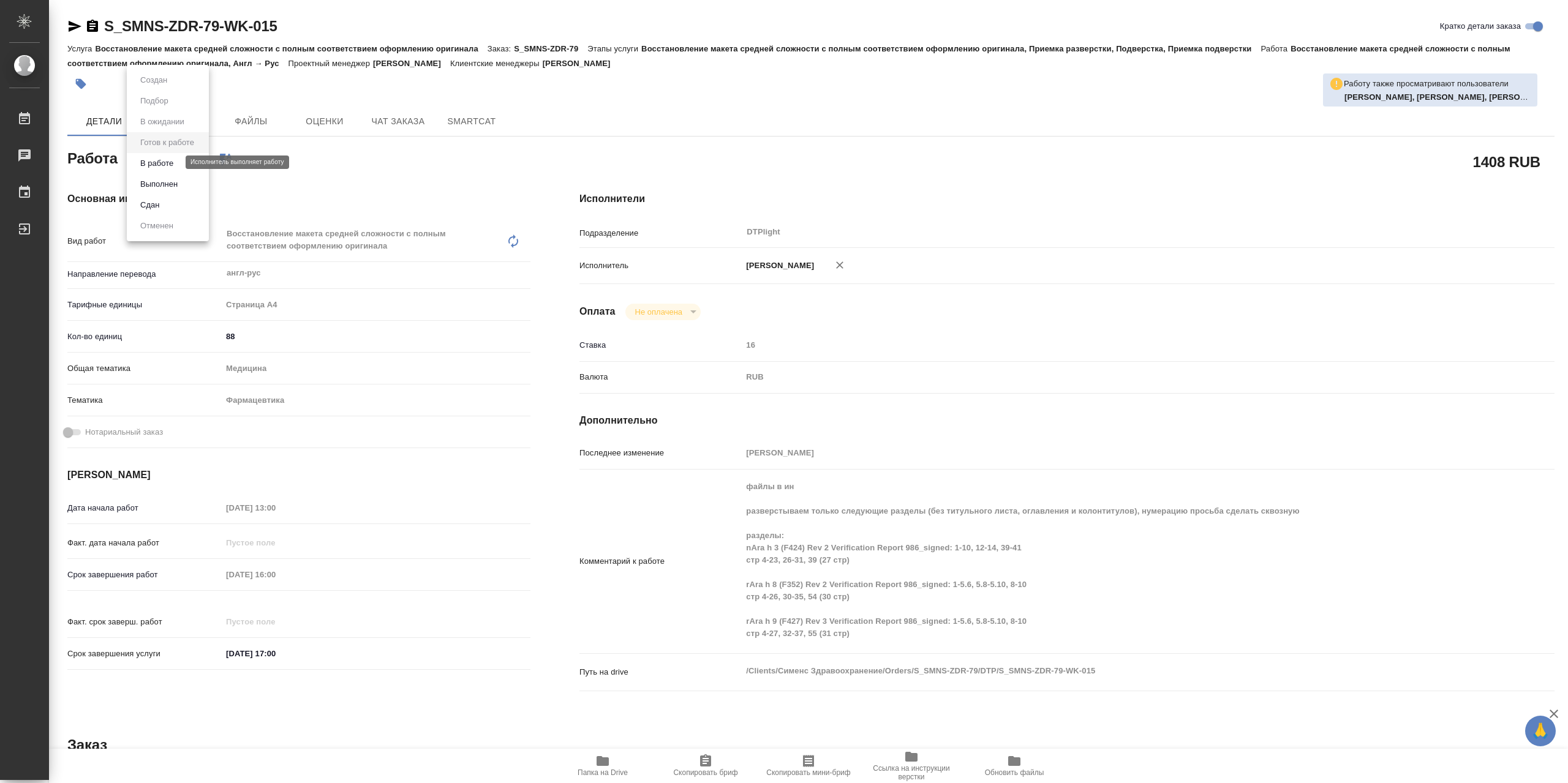
type textarea "x"
click at [170, 166] on button "В работе" at bounding box center [157, 163] width 40 height 13
type textarea "x"
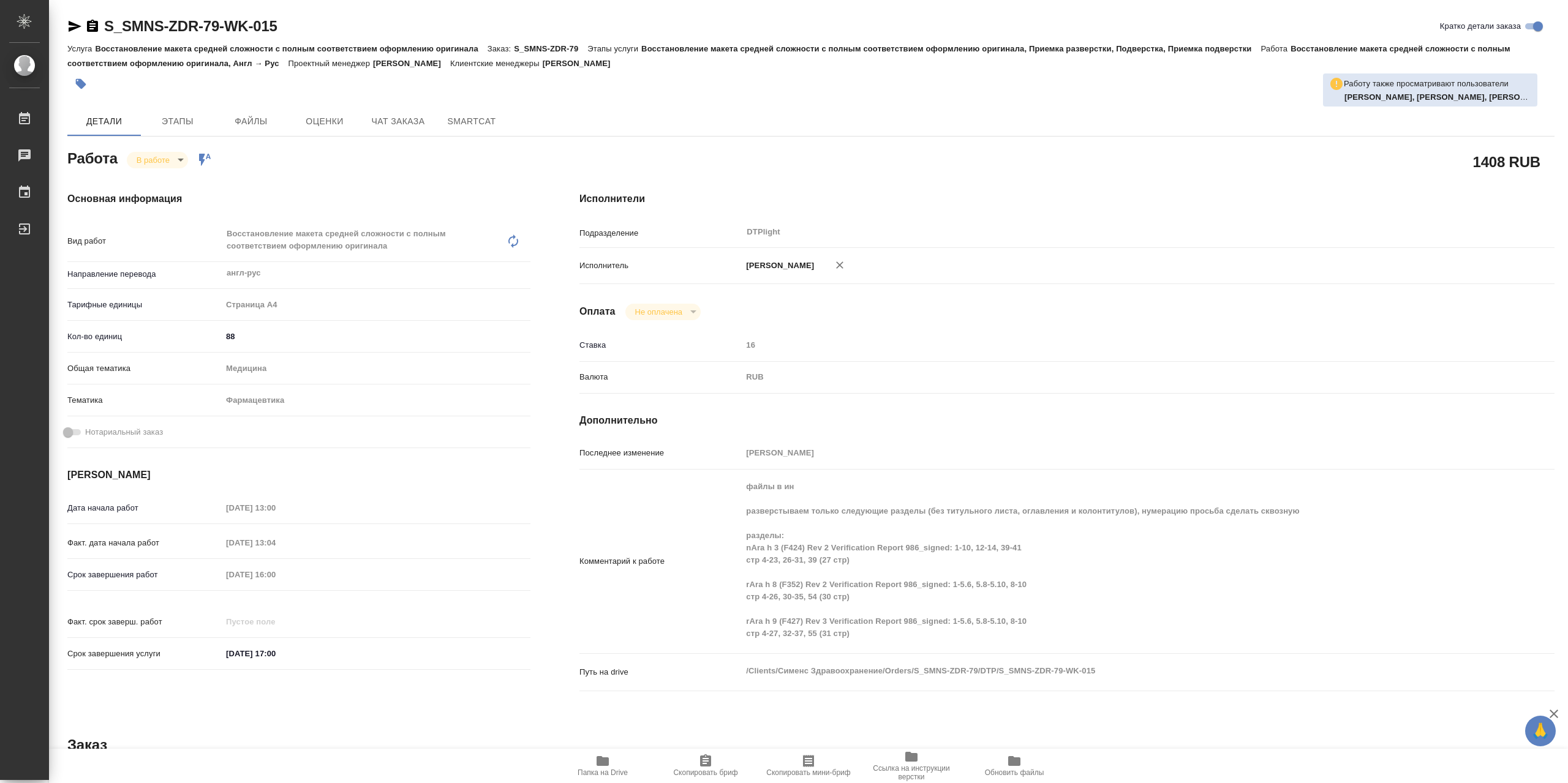
type textarea "x"
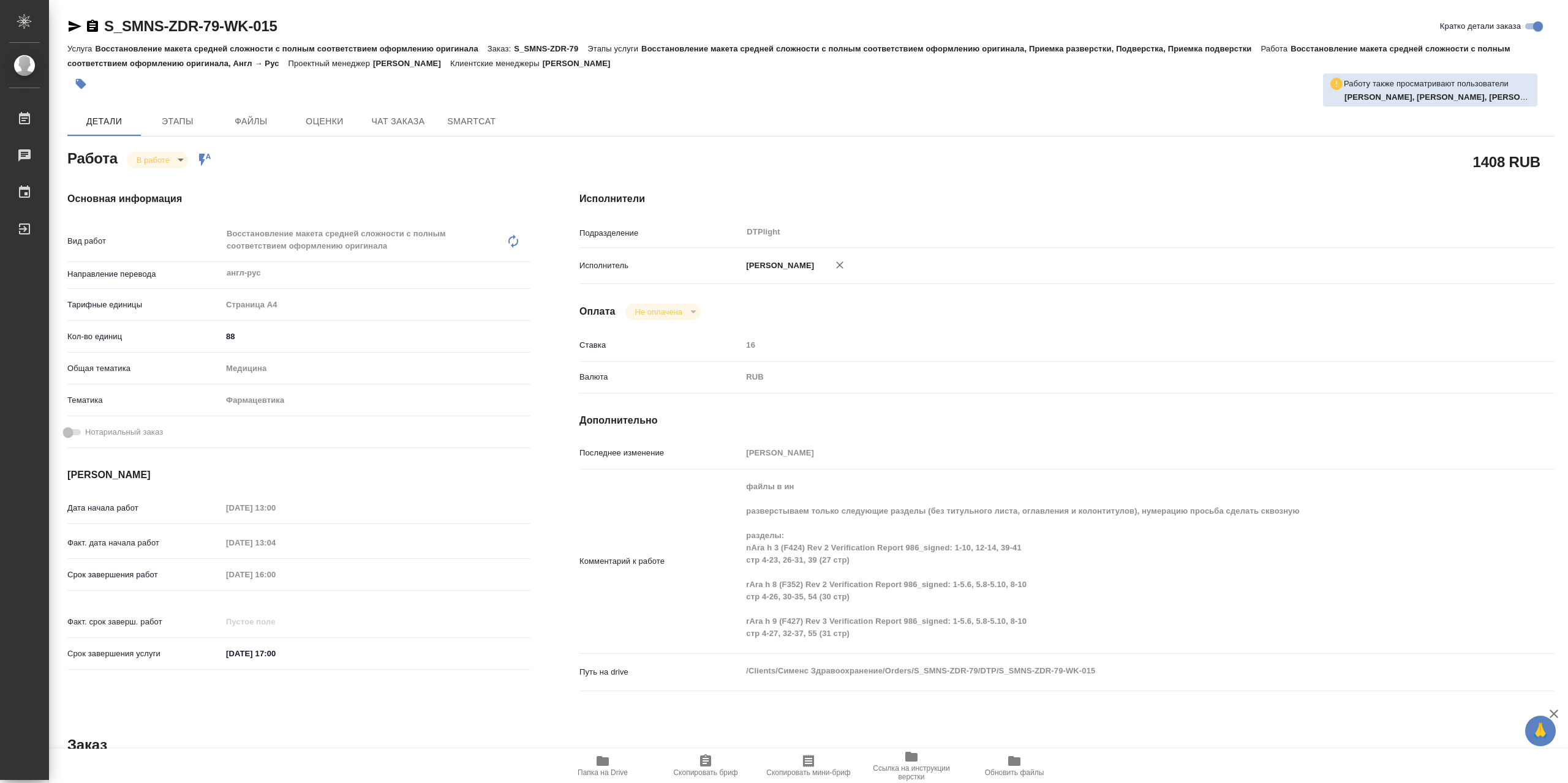
type textarea "x"
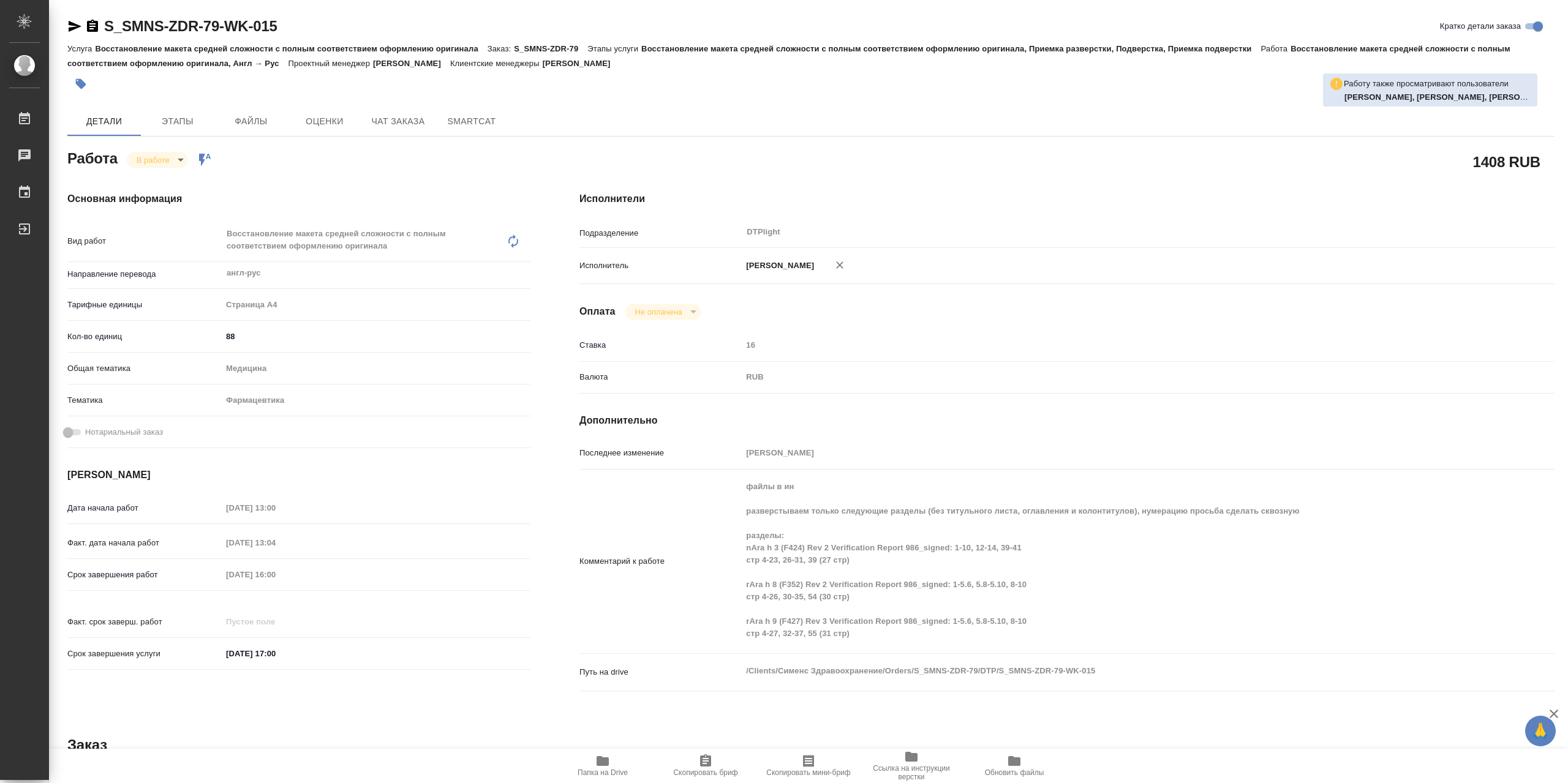
type textarea "x"
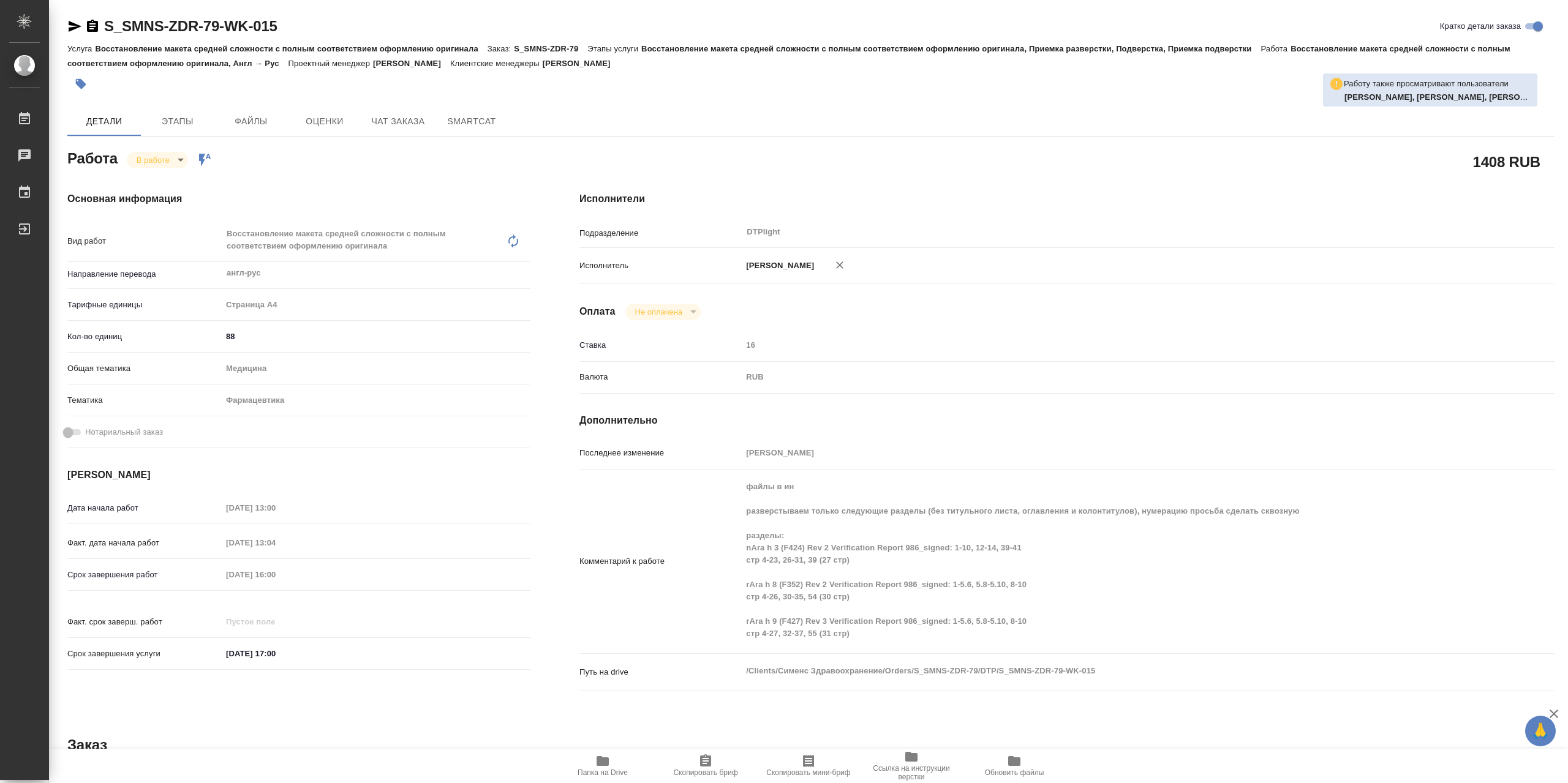
type textarea "x"
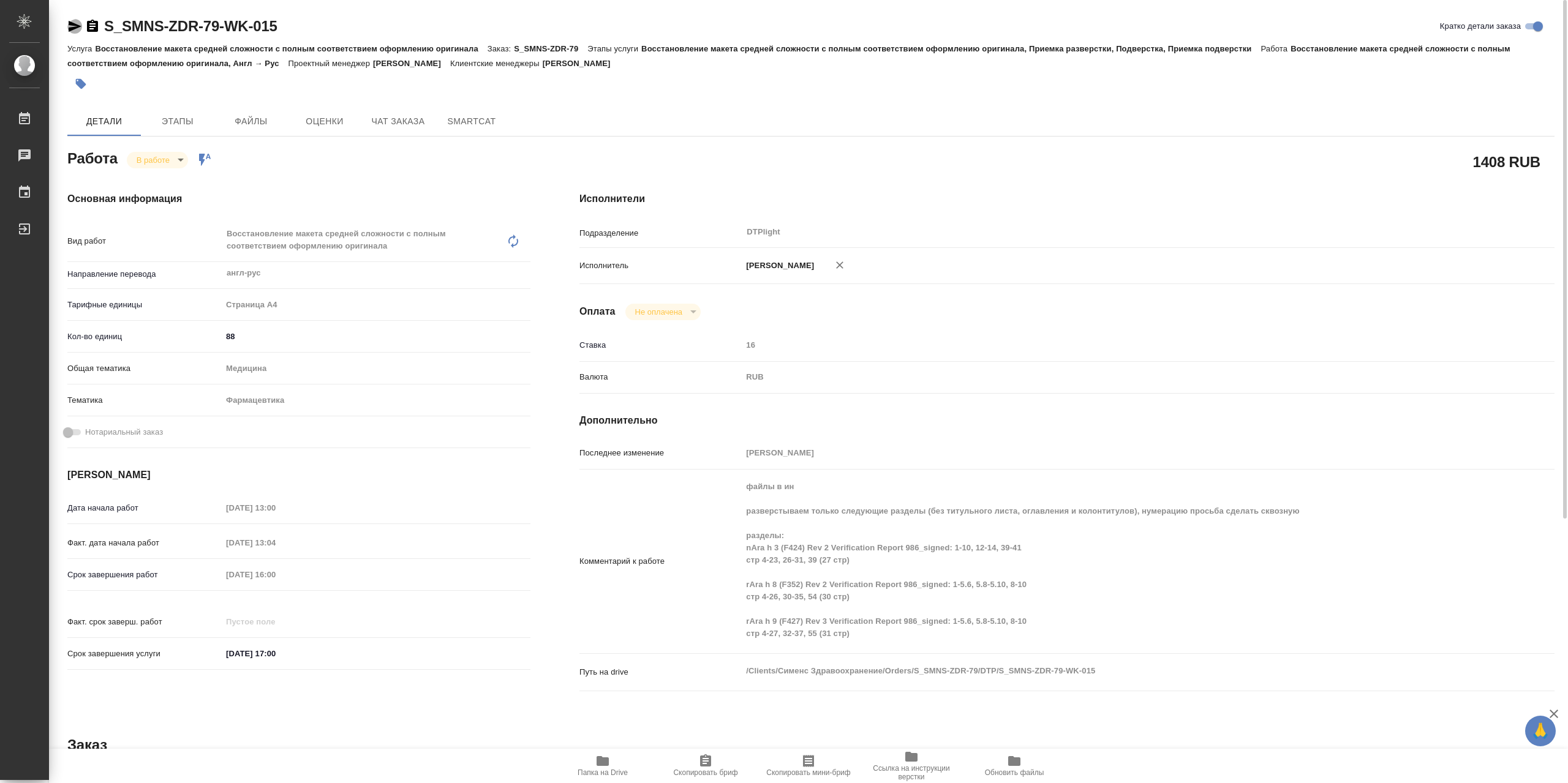
drag, startPoint x: 78, startPoint y: 30, endPoint x: 319, endPoint y: 1, distance: 242.7
click at [80, 30] on icon "button" at bounding box center [74, 27] width 15 height 15
